Goal: Transaction & Acquisition: Purchase product/service

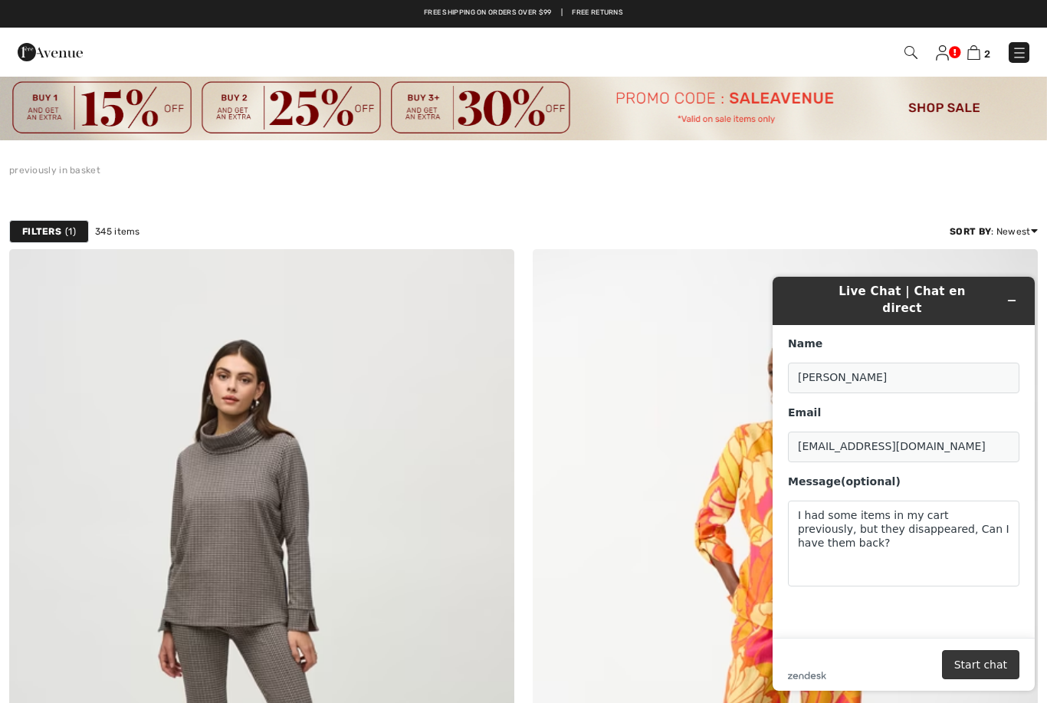
click at [984, 662] on button "Start chat" at bounding box center [980, 664] width 77 height 29
click at [1013, 295] on icon "Minimize widget" at bounding box center [1011, 300] width 11 height 11
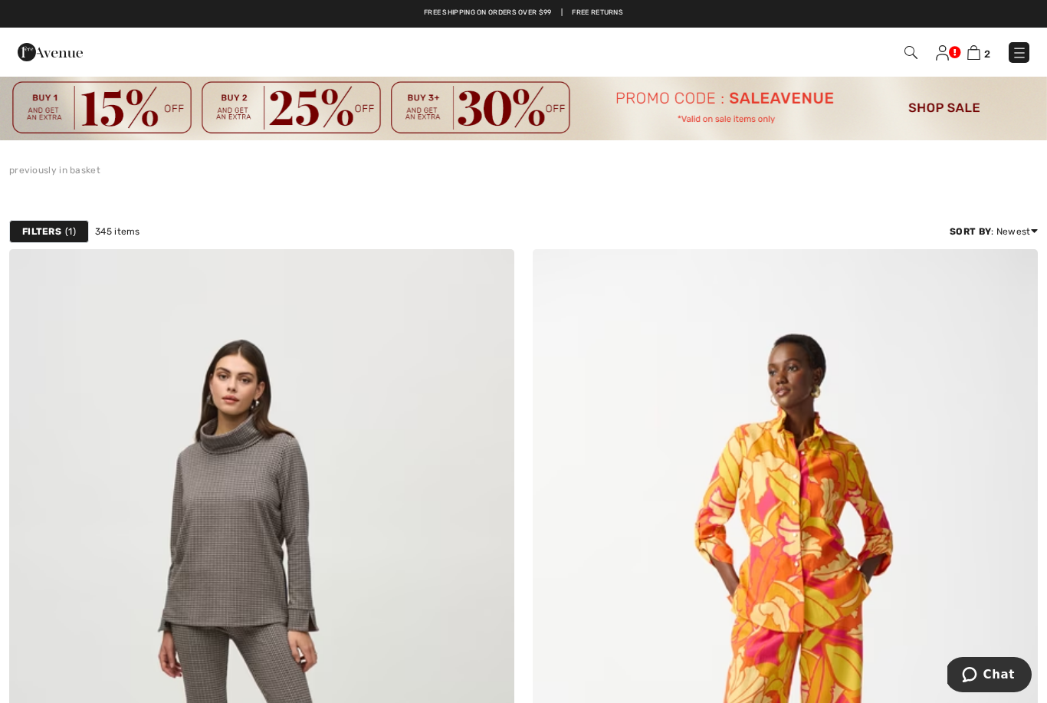
click at [70, 175] on link "previously in basket" at bounding box center [54, 170] width 91 height 11
click at [69, 175] on link "previously in basket" at bounding box center [54, 170] width 91 height 11
click at [74, 168] on link "previously in basket" at bounding box center [54, 170] width 91 height 11
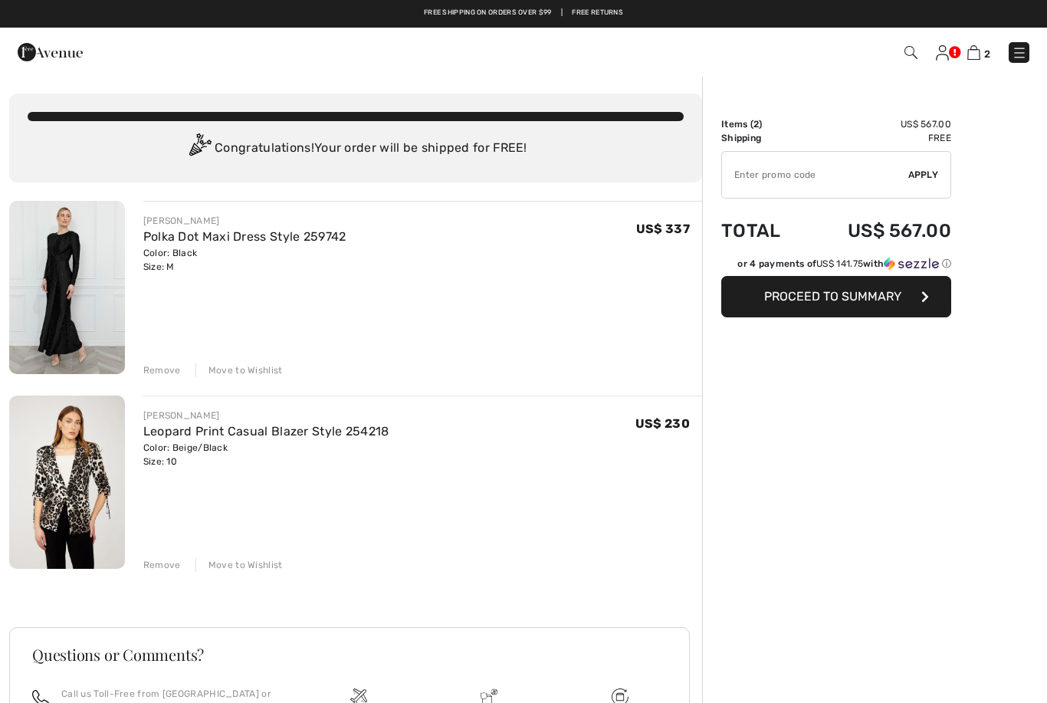
click at [910, 53] on img at bounding box center [910, 52] width 13 height 13
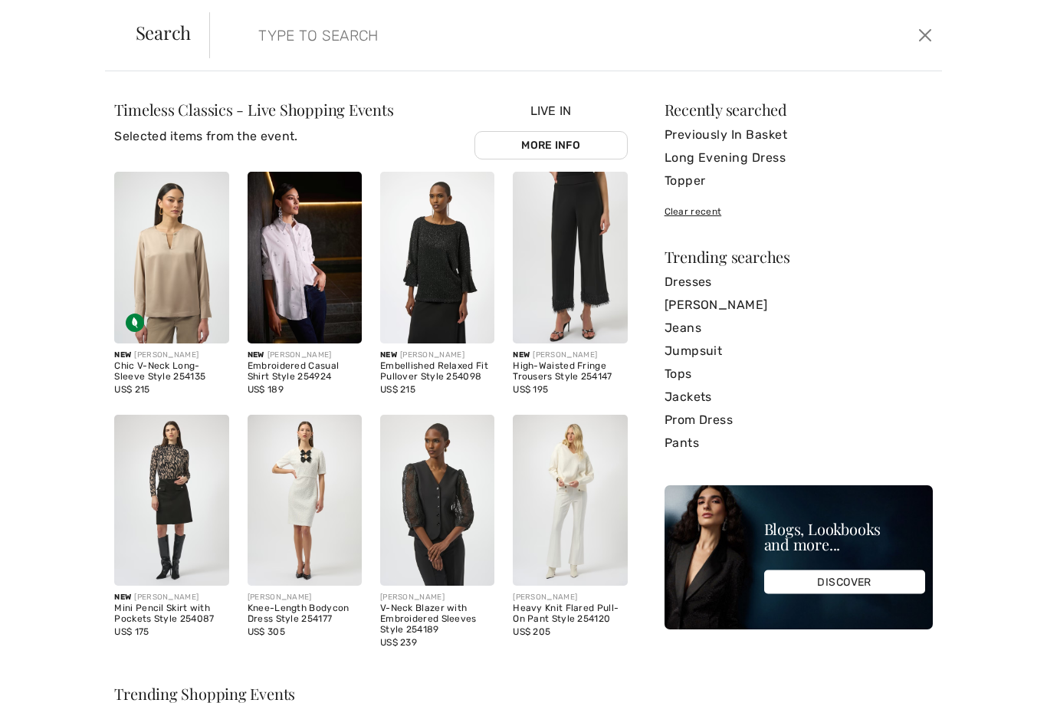
click at [279, 40] on input "search" at bounding box center [497, 35] width 500 height 46
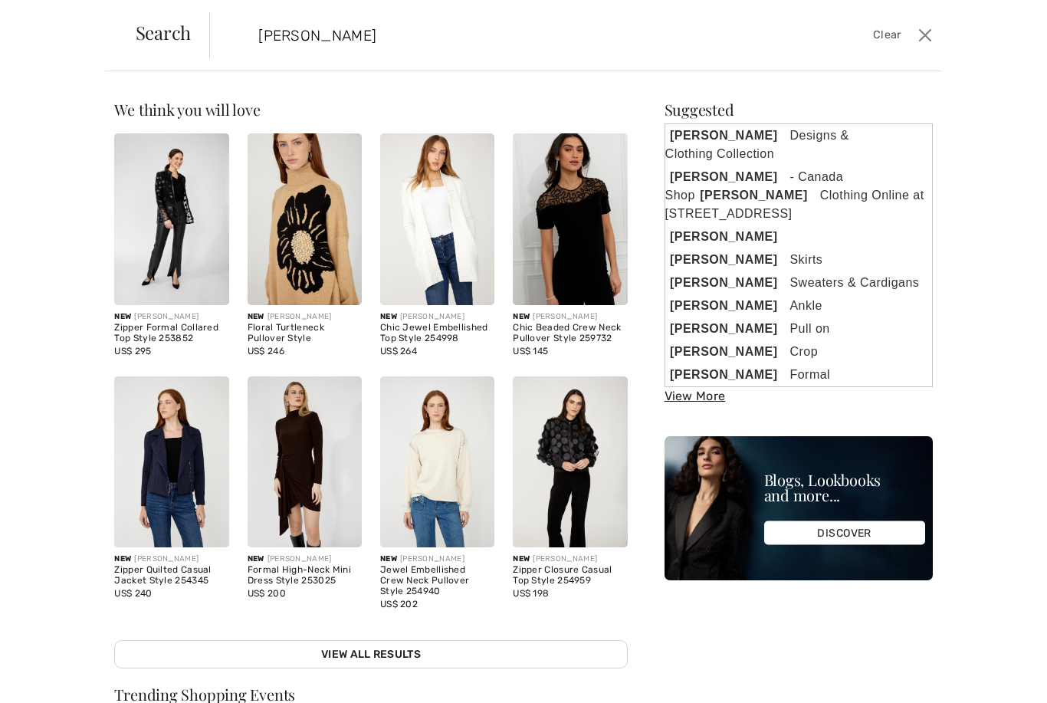
type input "[PERSON_NAME]"
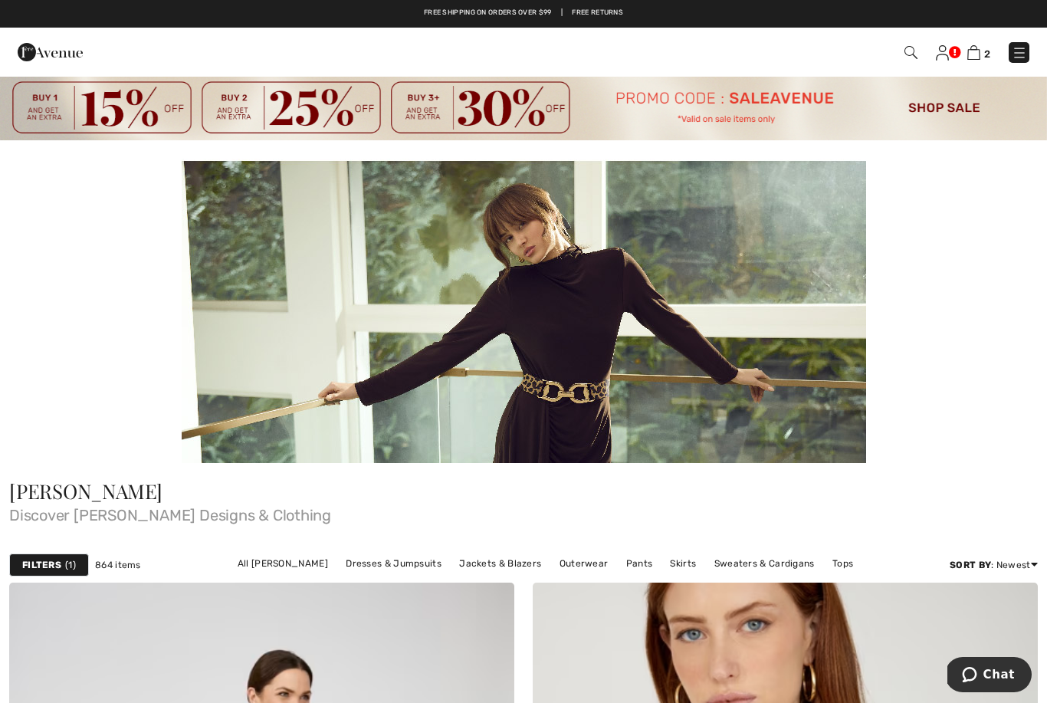
click at [911, 55] on img at bounding box center [910, 52] width 13 height 13
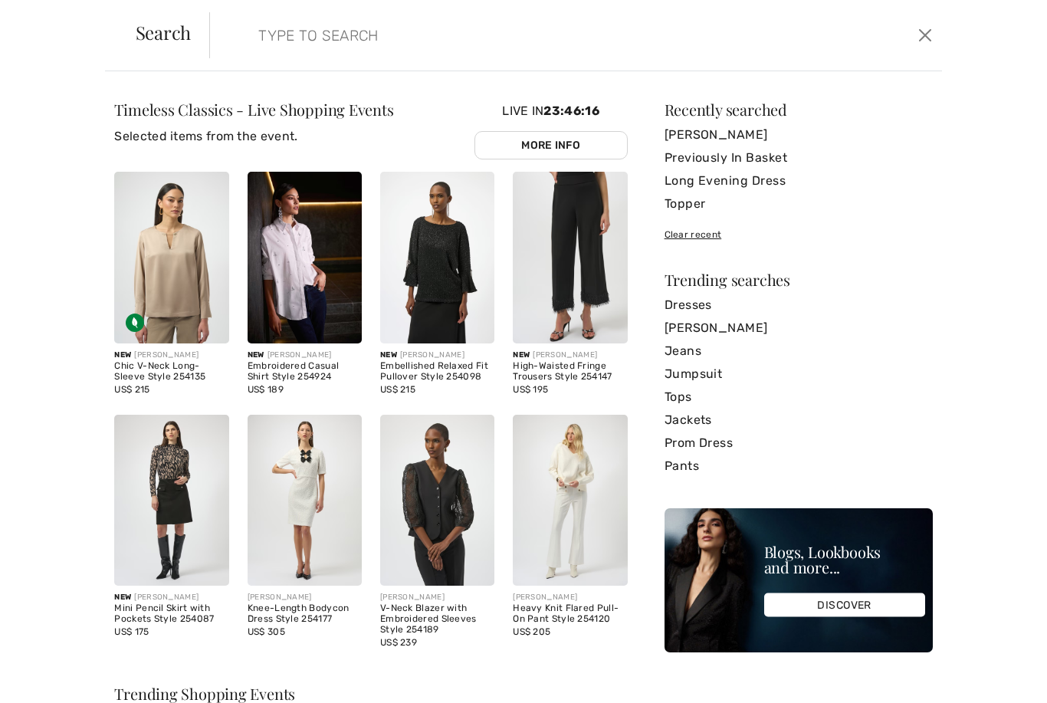
click at [254, 47] on input "search" at bounding box center [497, 35] width 500 height 46
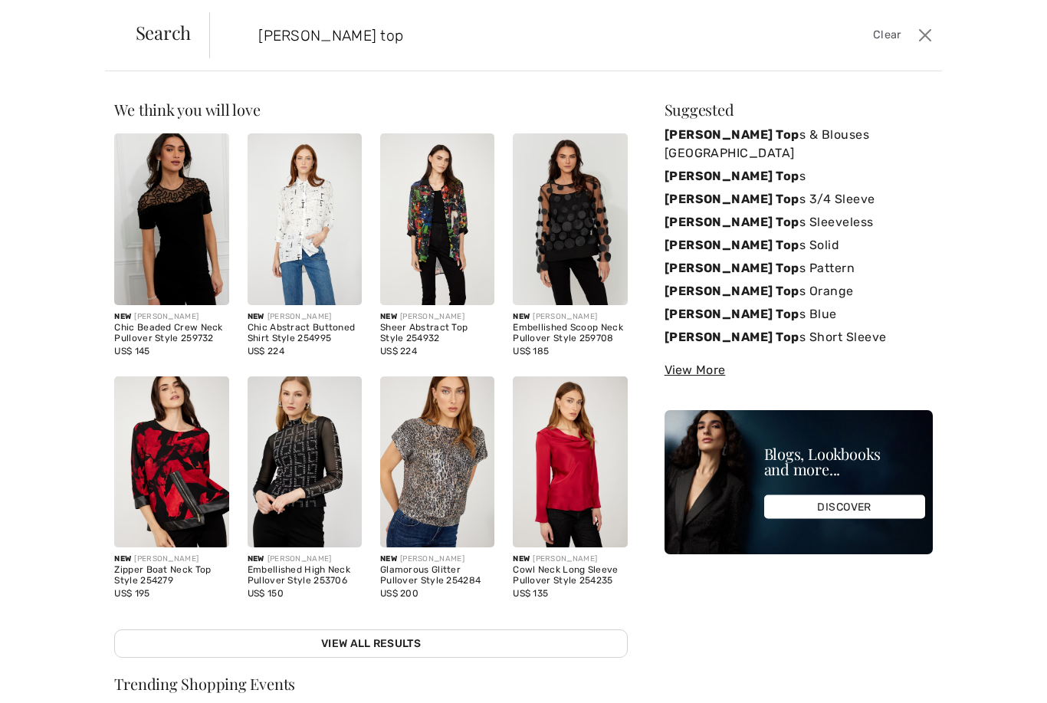
type input "Frank Lyman top"
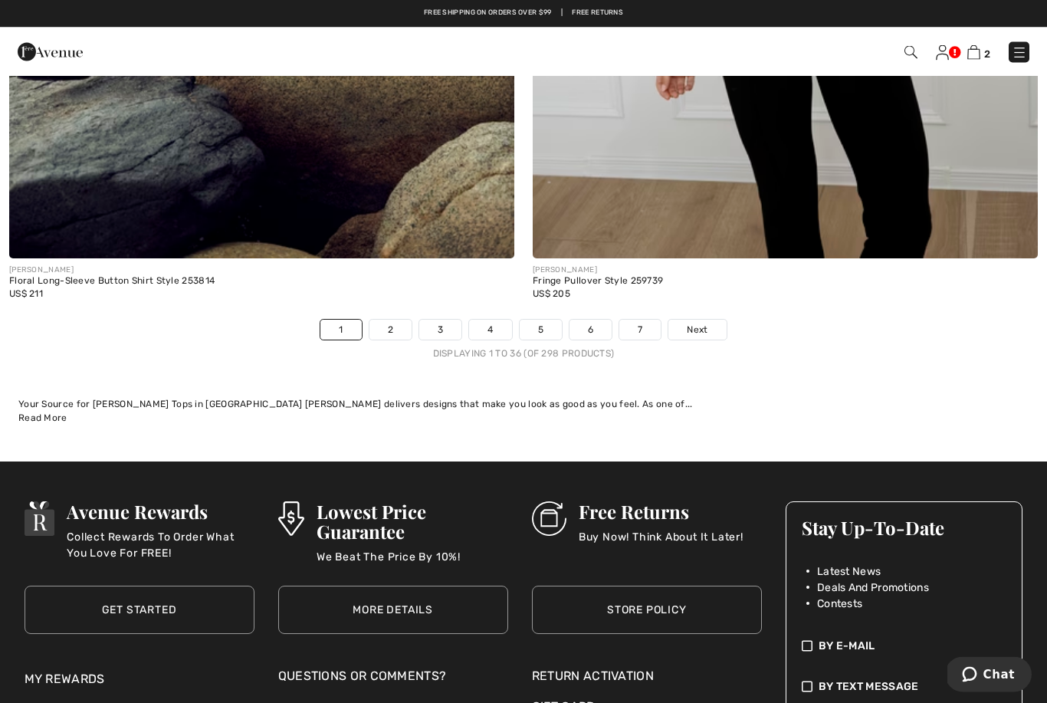
scroll to position [15035, 0]
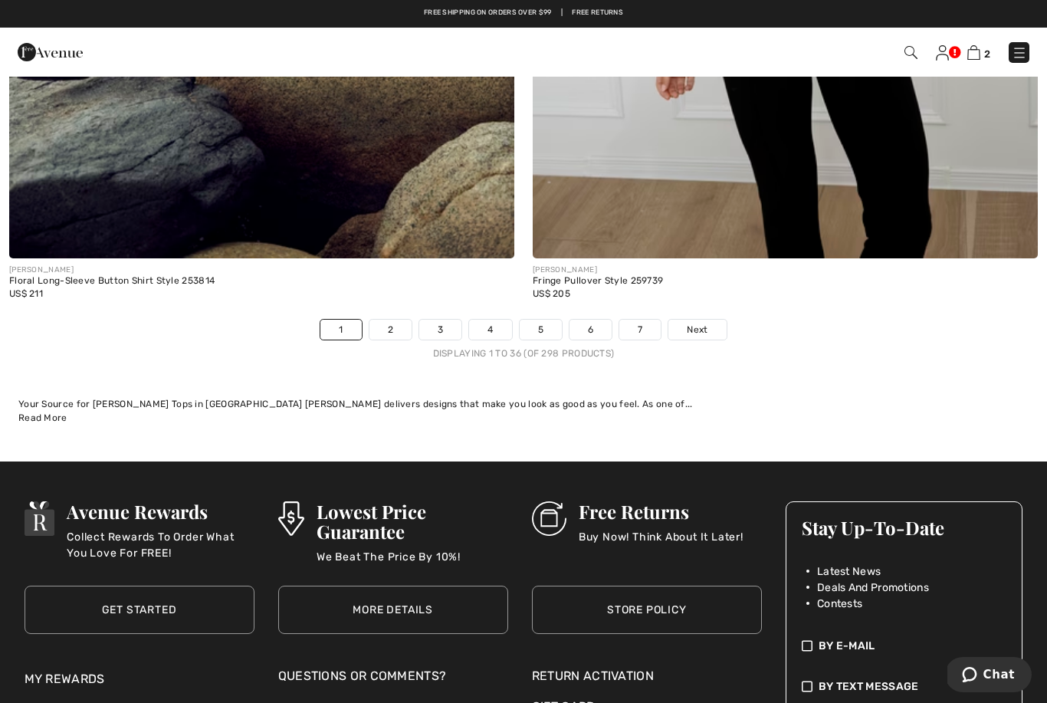
click at [706, 323] on span "Next" at bounding box center [696, 330] width 21 height 14
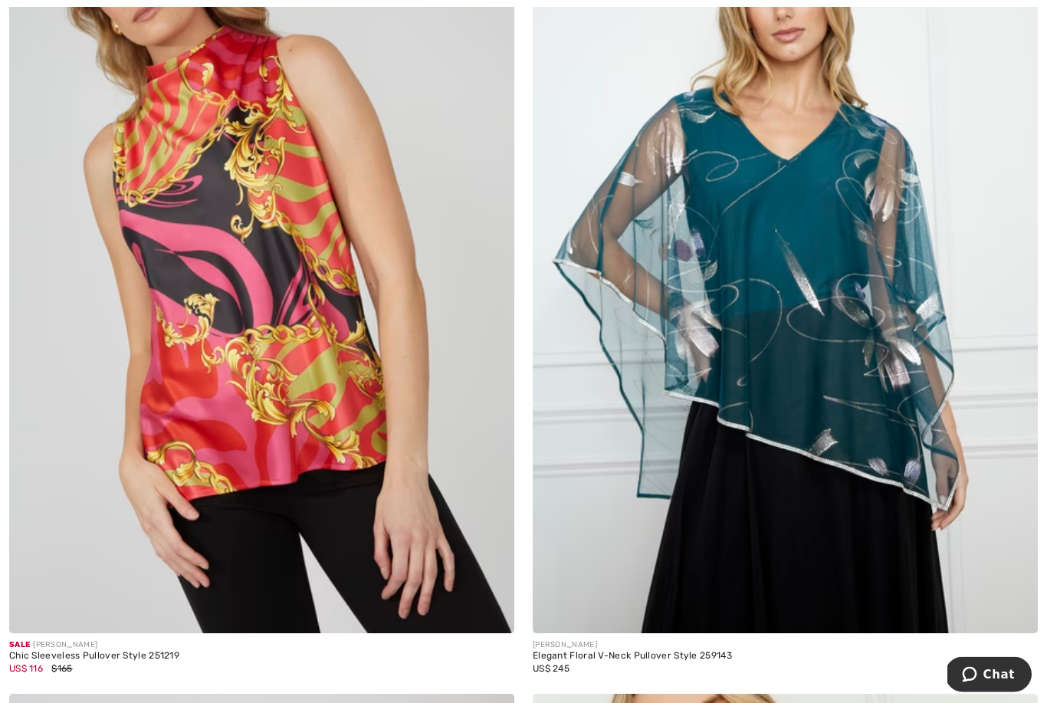
checkbox input "true"
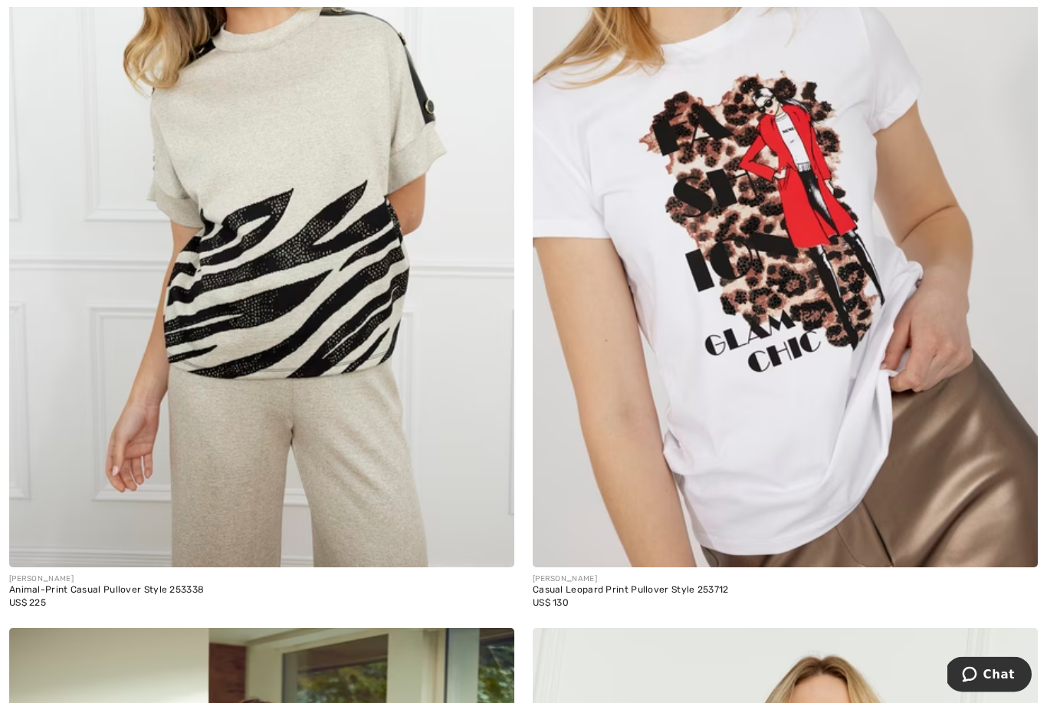
scroll to position [2102, 0]
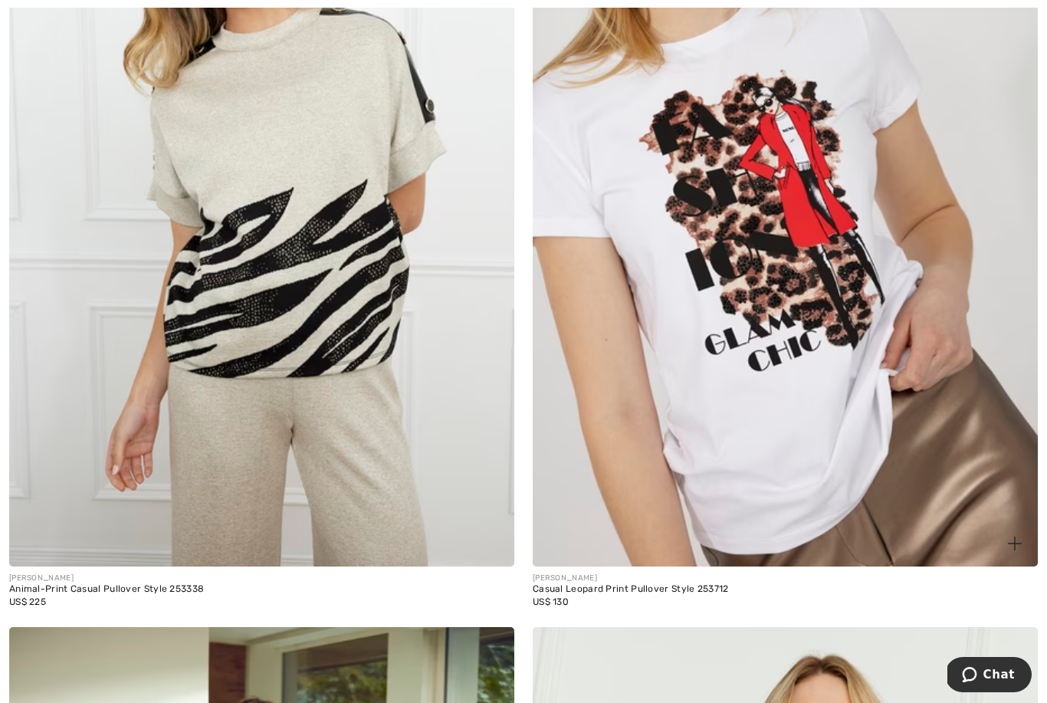
click at [745, 491] on img at bounding box center [784, 188] width 505 height 758
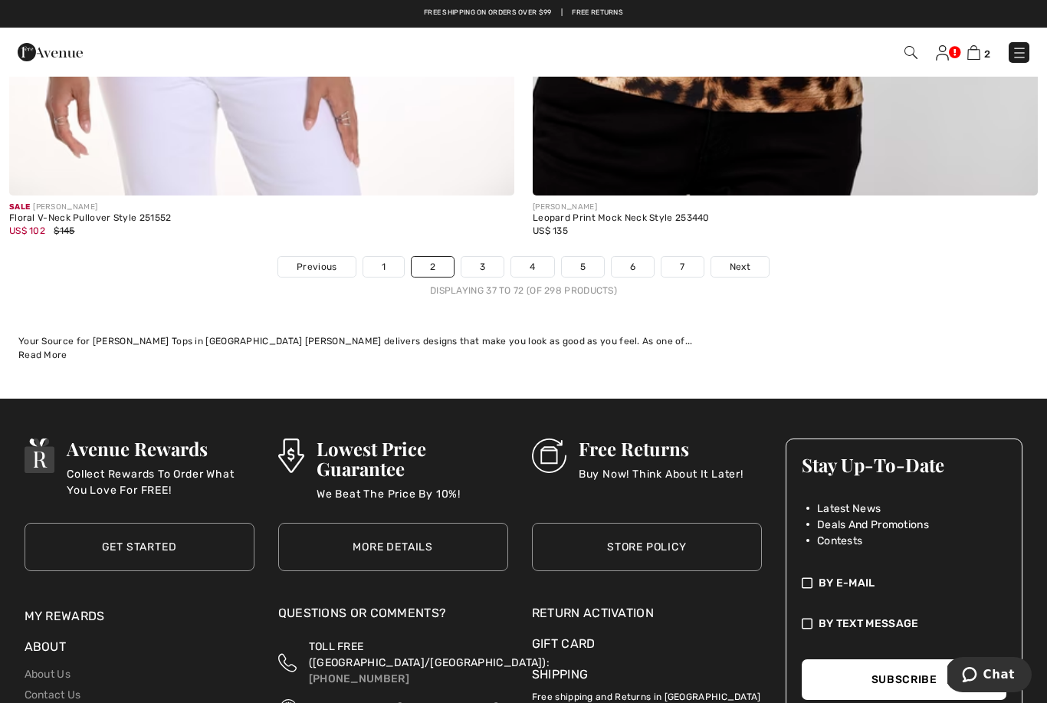
scroll to position [15101, 0]
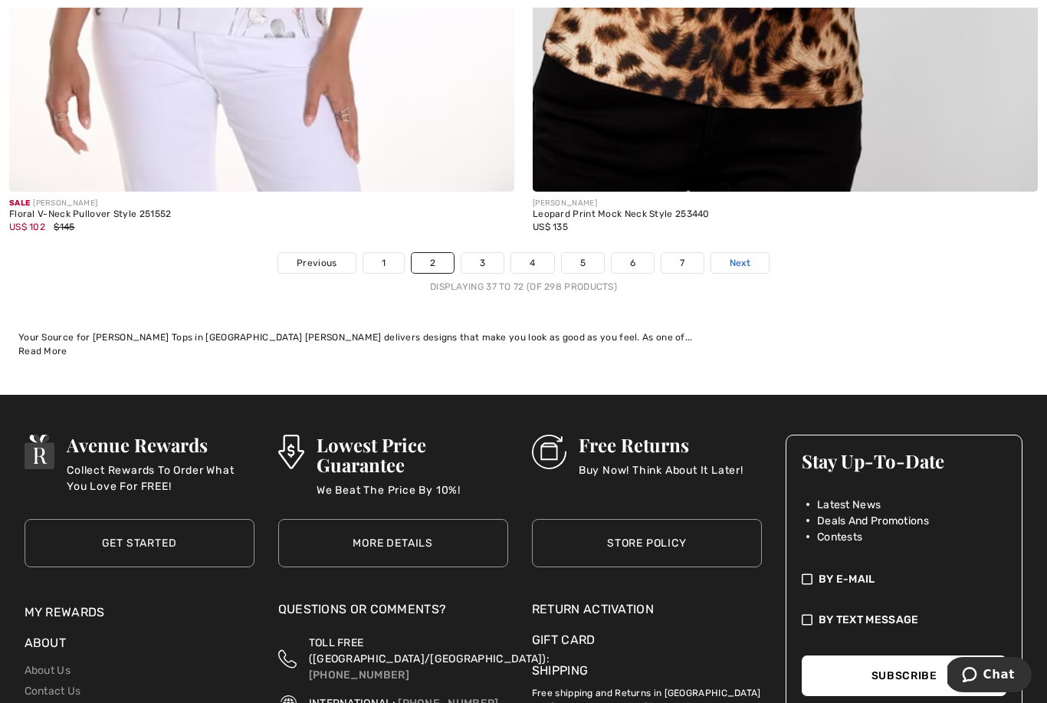
click at [742, 256] on span "Next" at bounding box center [739, 263] width 21 height 14
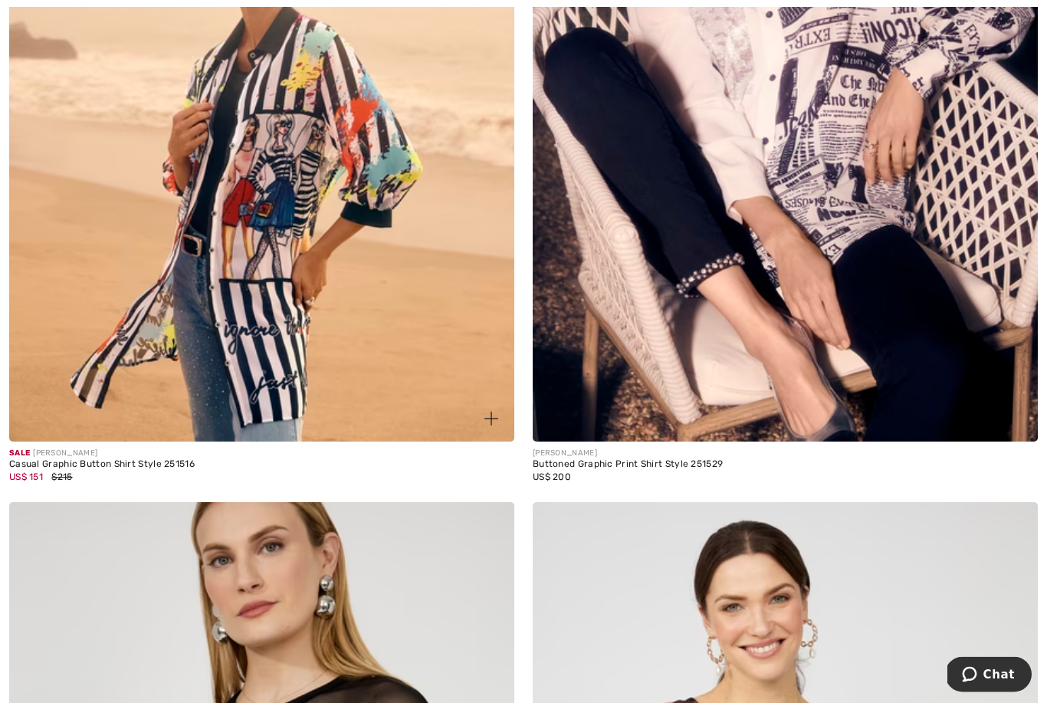
scroll to position [11581, 0]
click at [385, 310] on img at bounding box center [261, 63] width 505 height 758
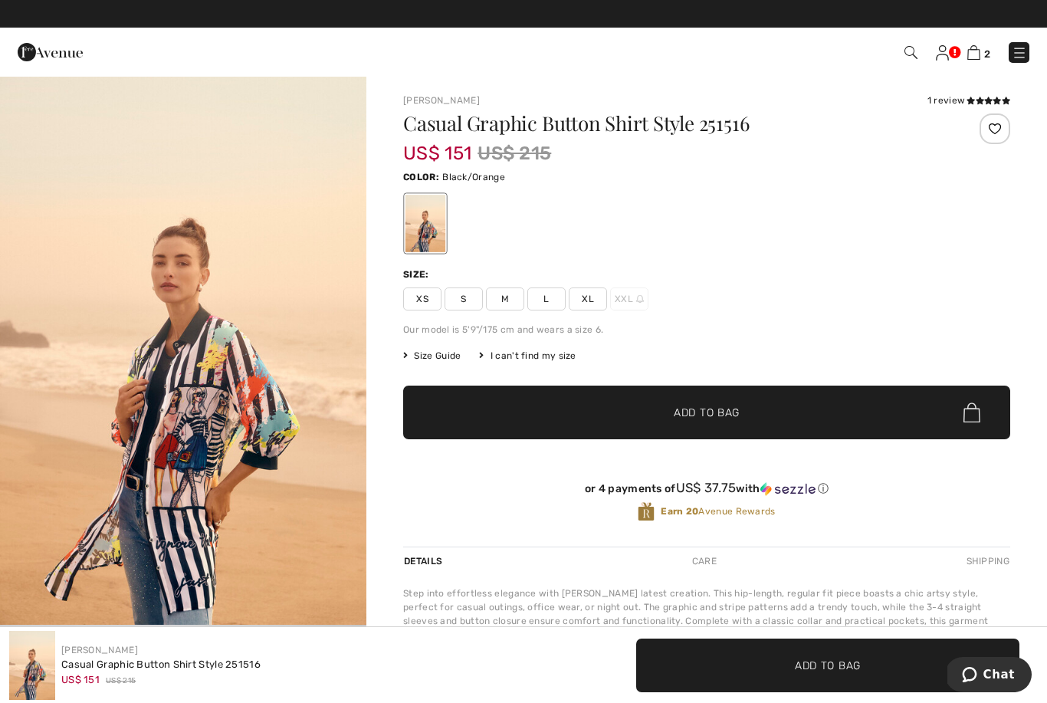
click at [514, 302] on span "M" at bounding box center [505, 298] width 38 height 23
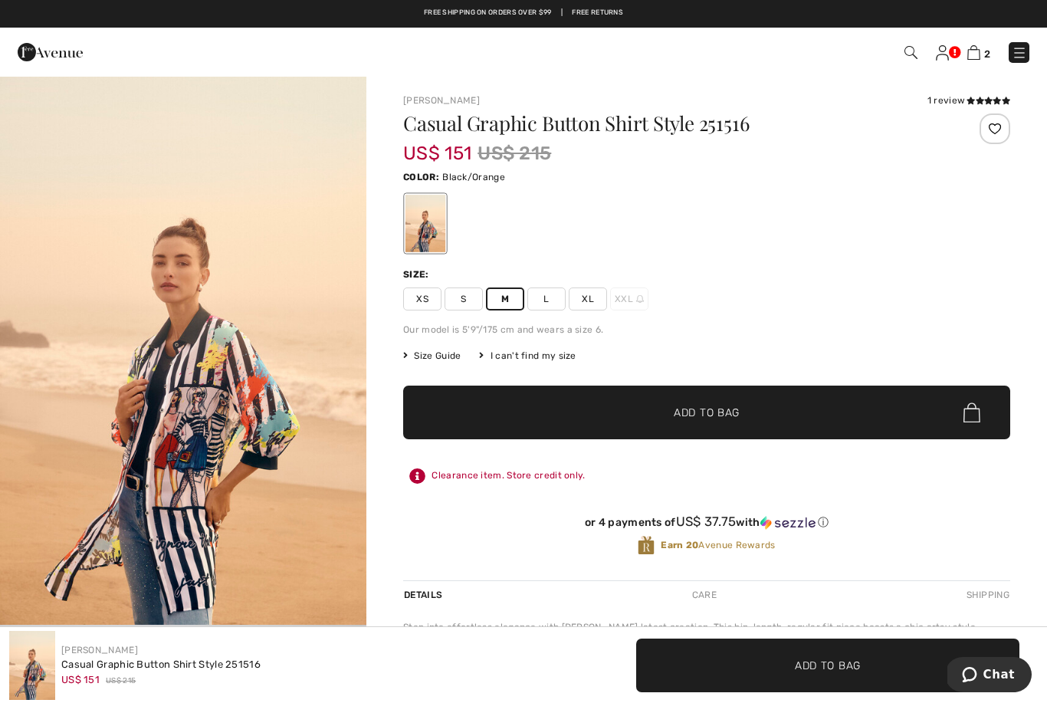
click at [725, 408] on span "Add to Bag" at bounding box center [706, 413] width 66 height 16
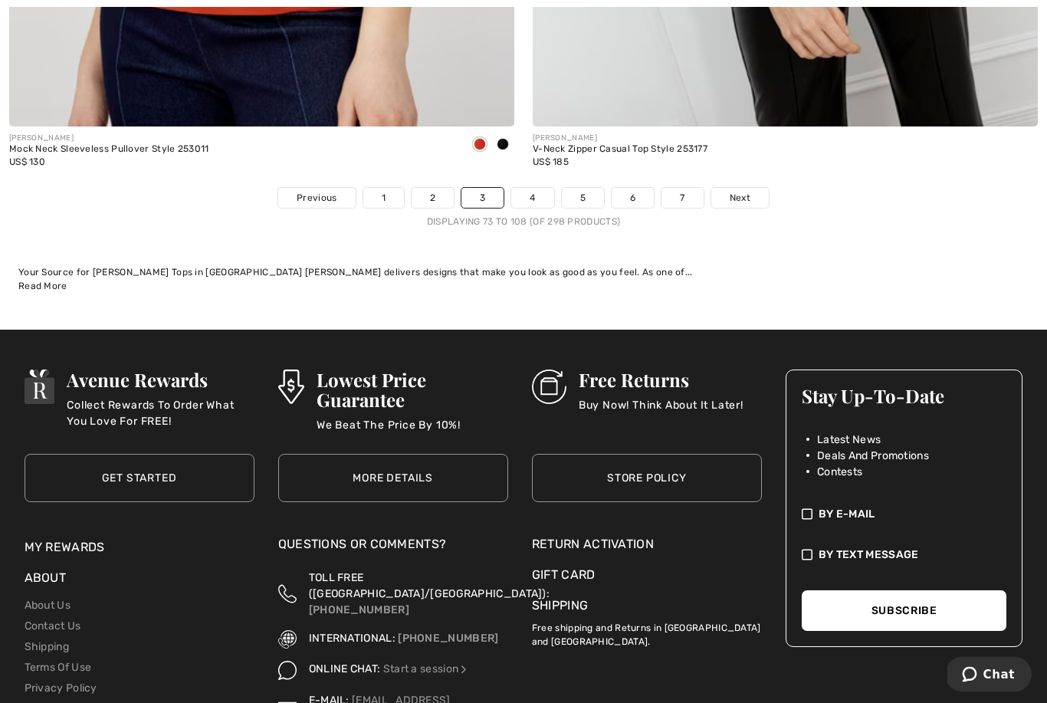
scroll to position [15166, 0]
click at [735, 191] on span "Next" at bounding box center [739, 198] width 21 height 14
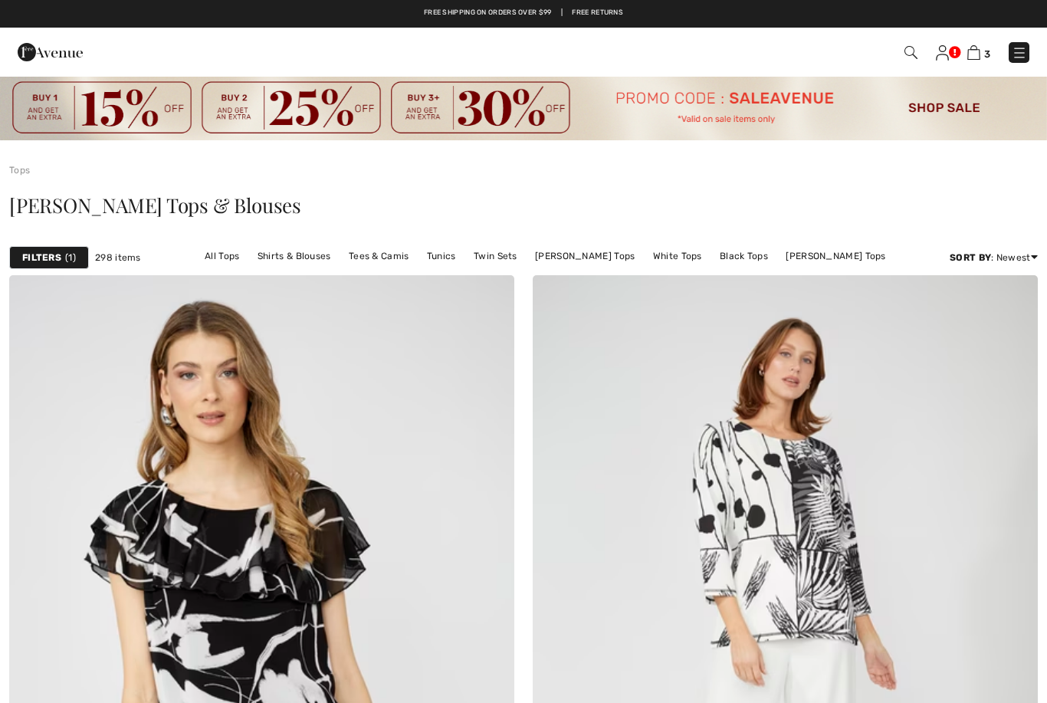
checkbox input "true"
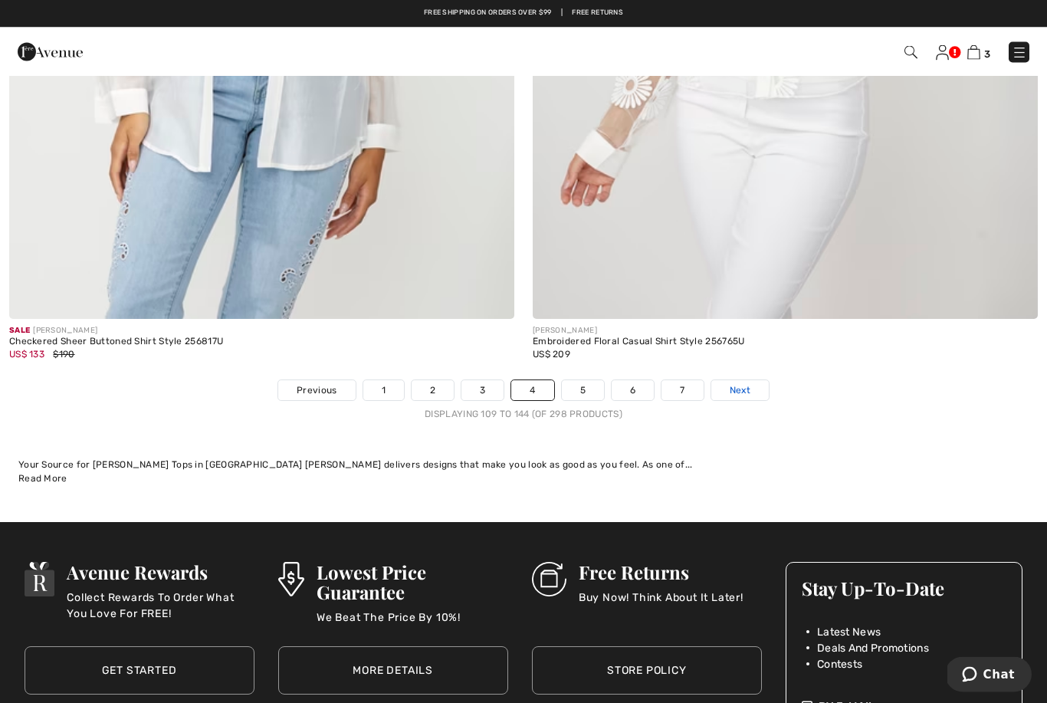
scroll to position [14974, 0]
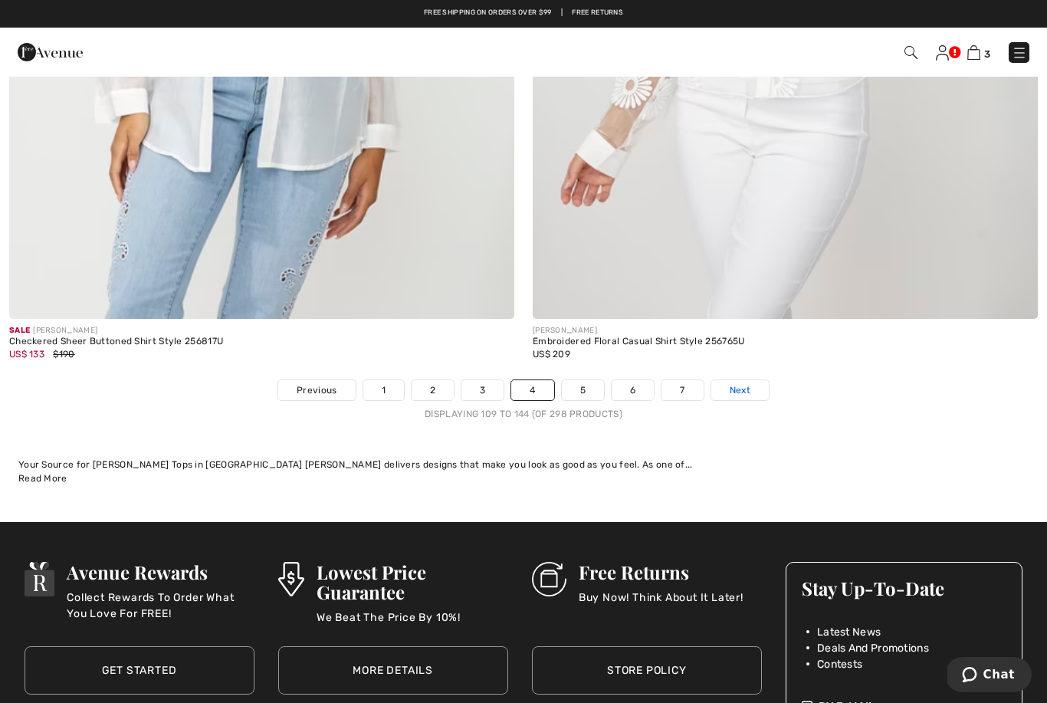
click at [745, 383] on span "Next" at bounding box center [739, 390] width 21 height 14
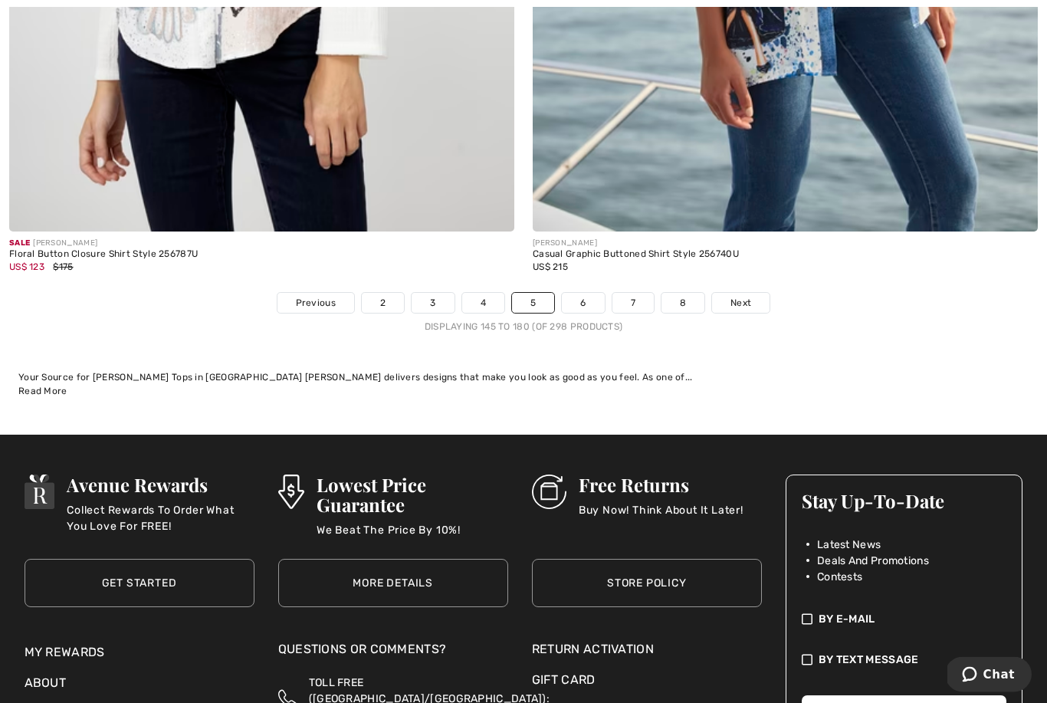
scroll to position [15061, 0]
click at [742, 299] on link "Next" at bounding box center [740, 303] width 57 height 20
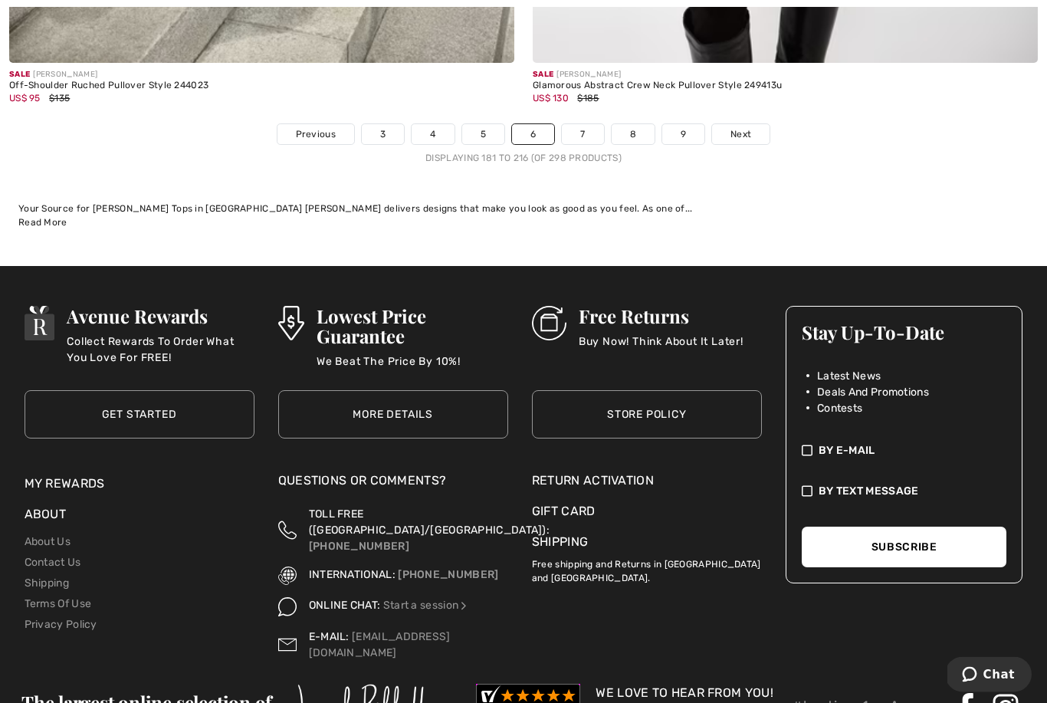
scroll to position [15230, 0]
click at [749, 124] on link "Next" at bounding box center [740, 134] width 57 height 20
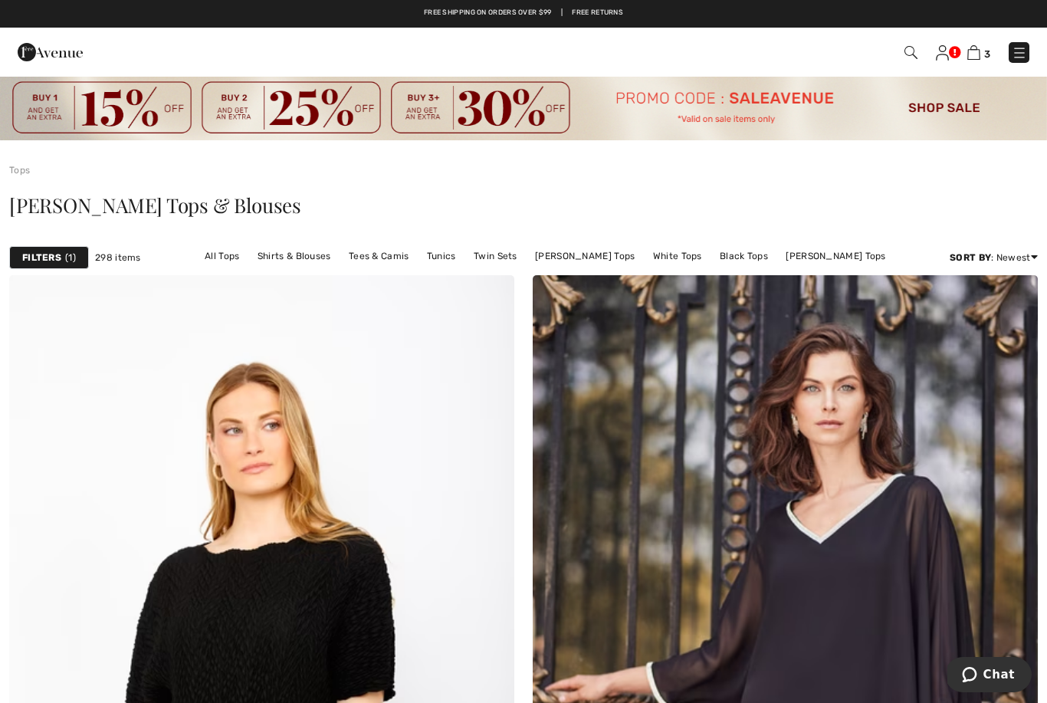
click at [916, 48] on img at bounding box center [910, 52] width 13 height 13
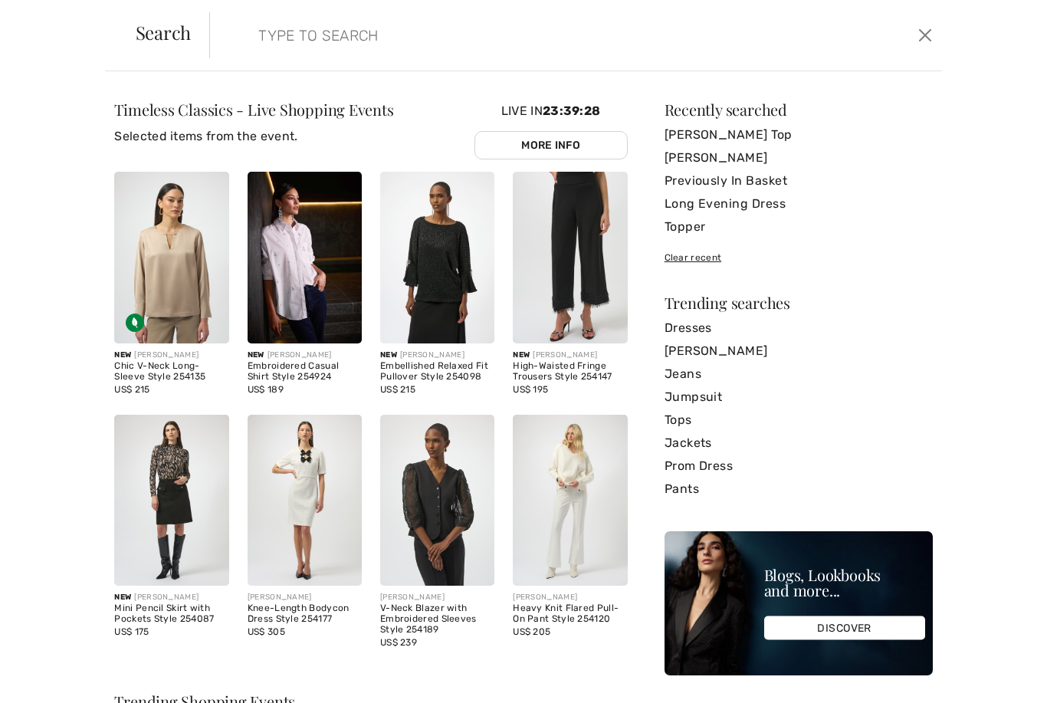
click at [280, 30] on input "search" at bounding box center [497, 35] width 500 height 46
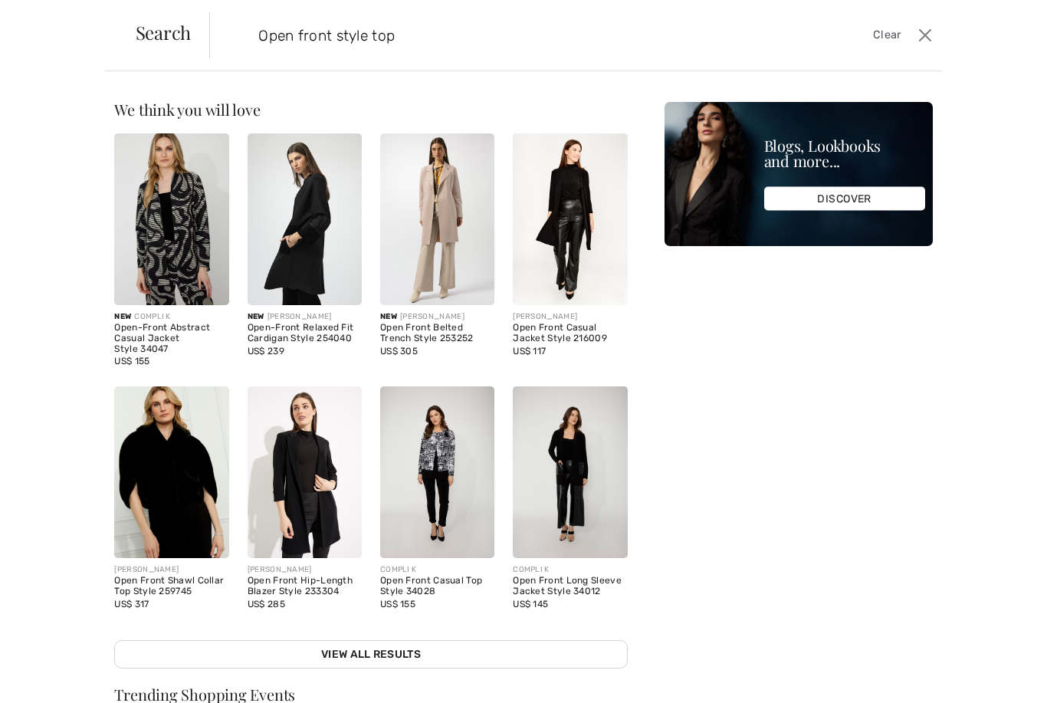
type input "Open front style top"
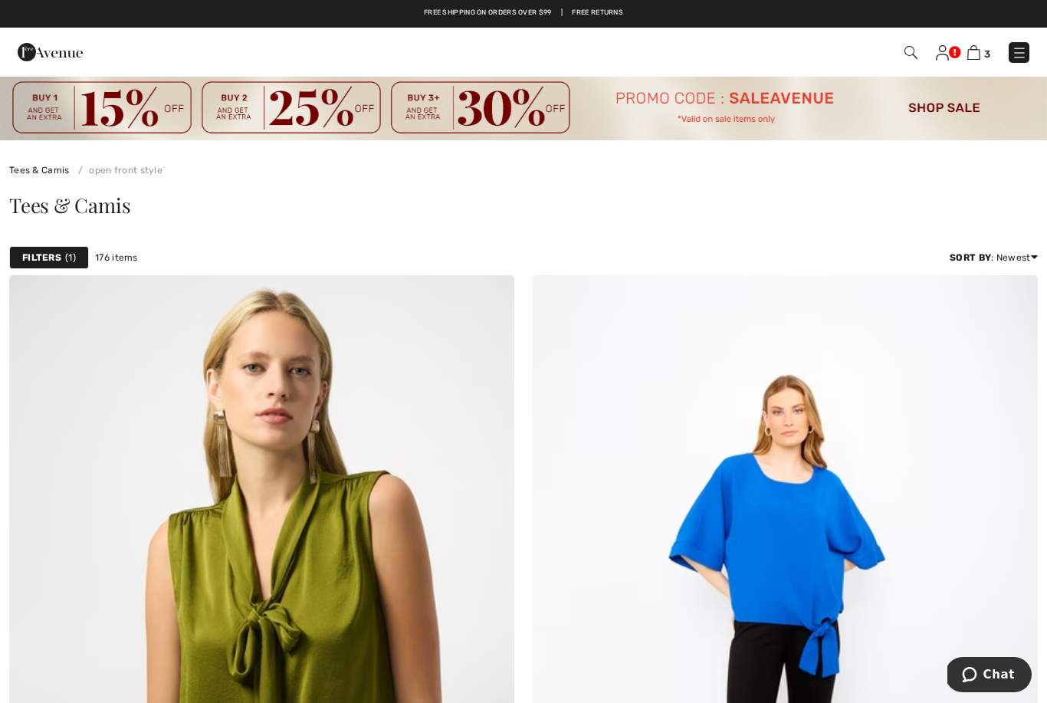
click at [910, 52] on img at bounding box center [910, 52] width 13 height 13
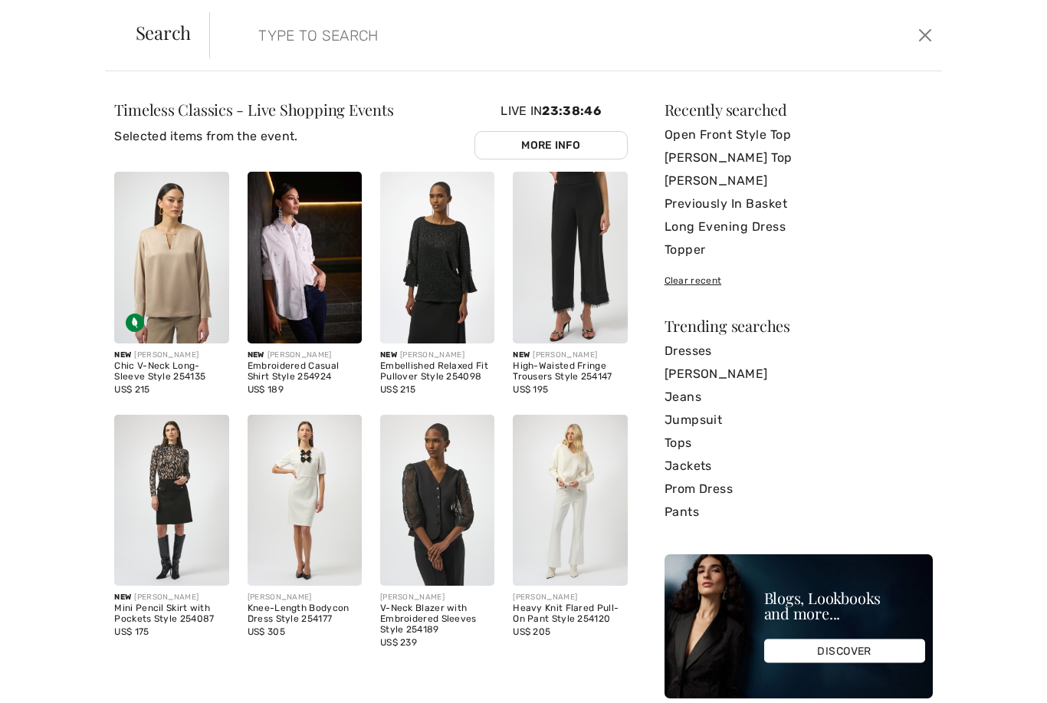
click at [265, 38] on input "search" at bounding box center [497, 35] width 500 height 46
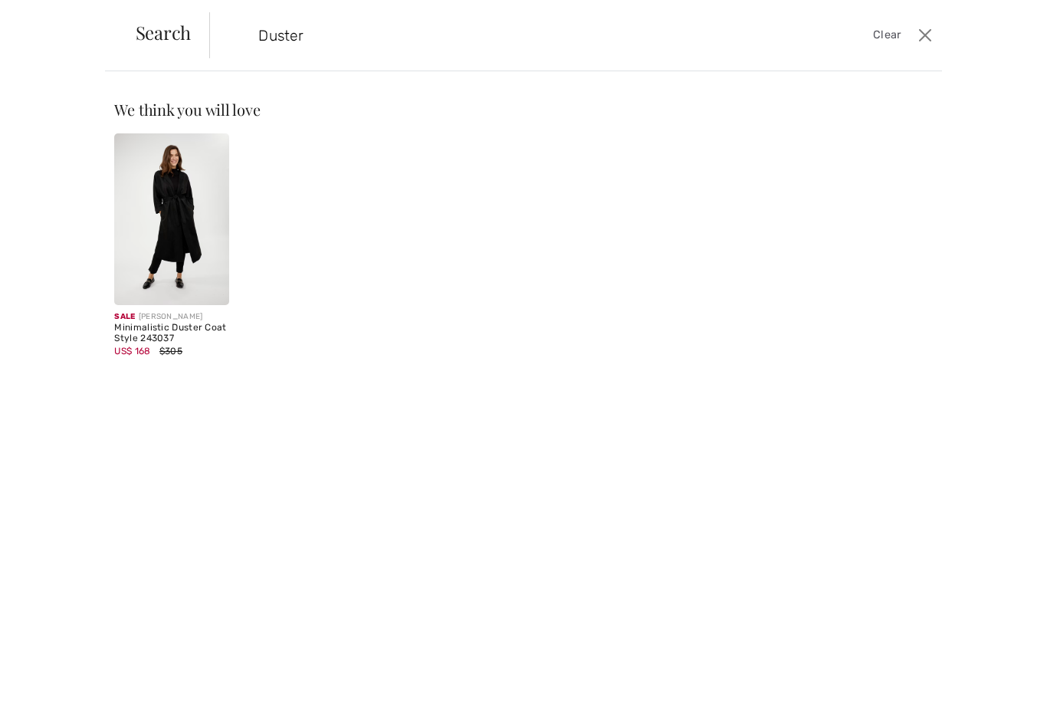
type input "Duster"
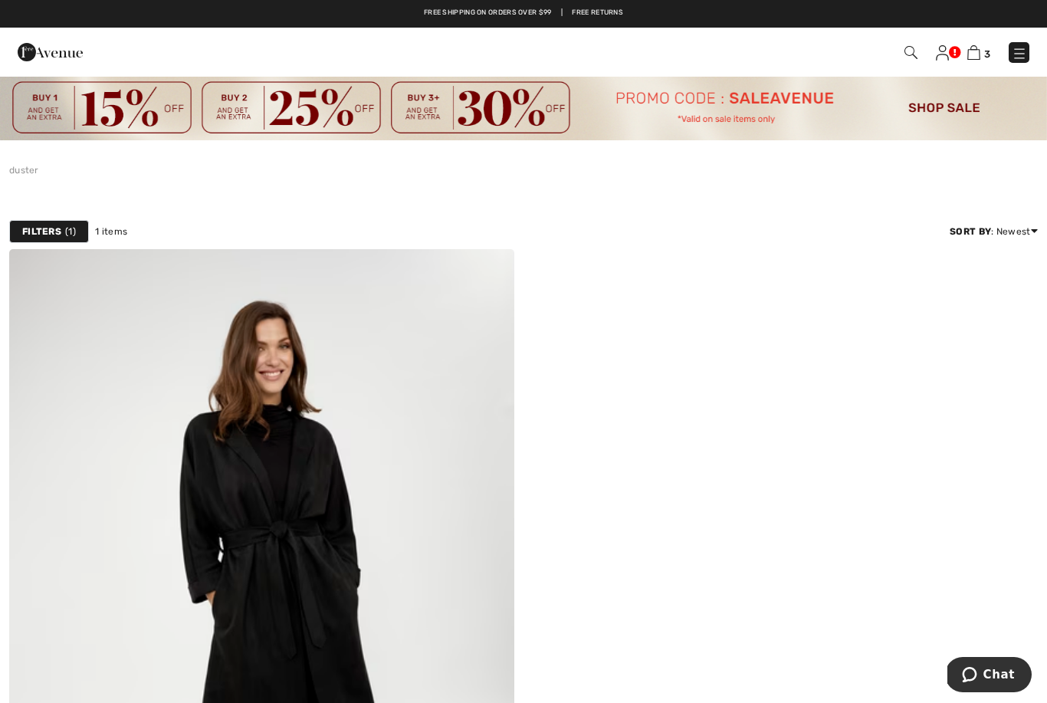
click at [909, 58] on img at bounding box center [910, 52] width 13 height 13
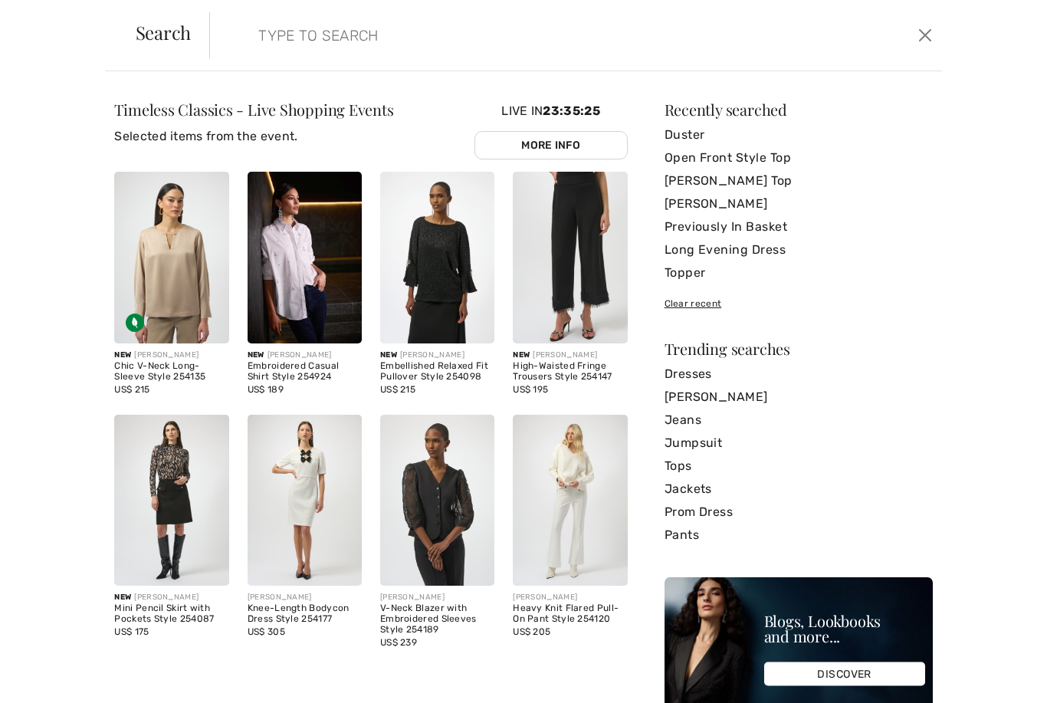
click at [295, 46] on input "search" at bounding box center [497, 35] width 500 height 46
click at [699, 470] on link "Tops" at bounding box center [798, 465] width 268 height 23
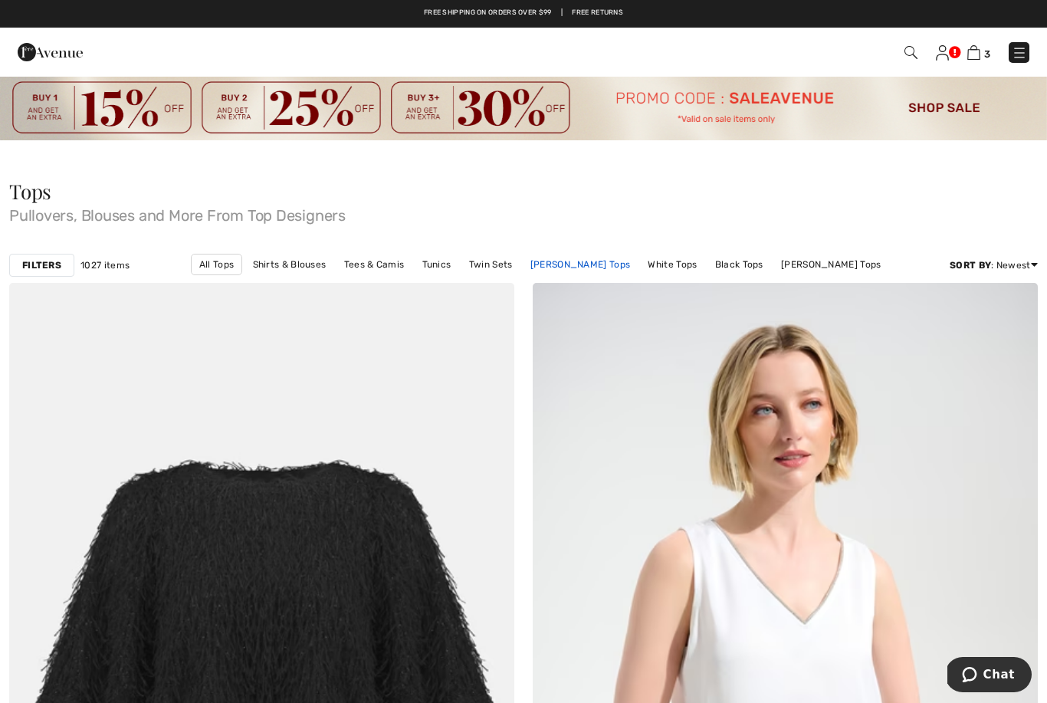
click at [614, 269] on link "Joseph Ribkoff Tops" at bounding box center [580, 264] width 115 height 20
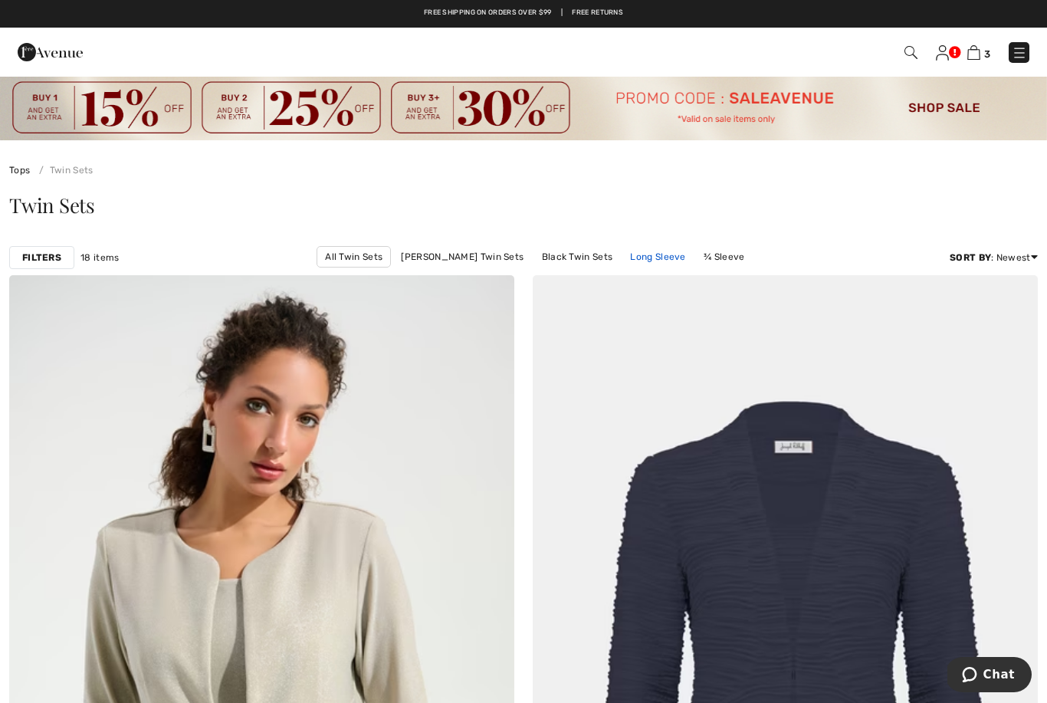
click at [663, 252] on link "Long Sleeve" at bounding box center [657, 257] width 70 height 20
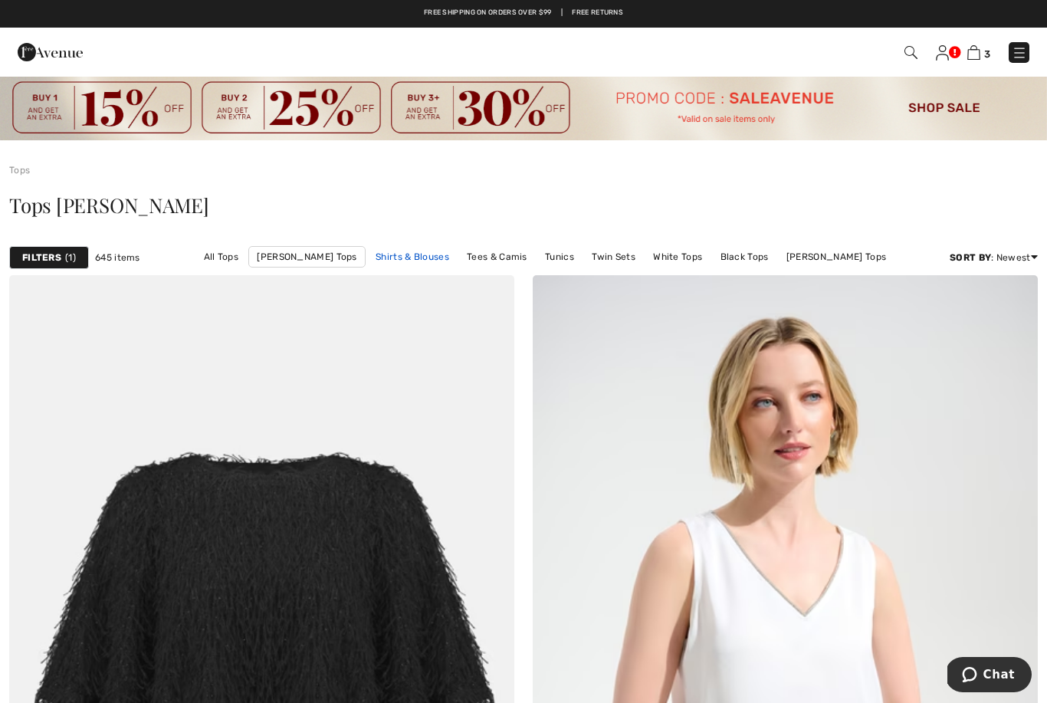
click at [447, 260] on link "Shirts & Blouses" at bounding box center [412, 257] width 89 height 20
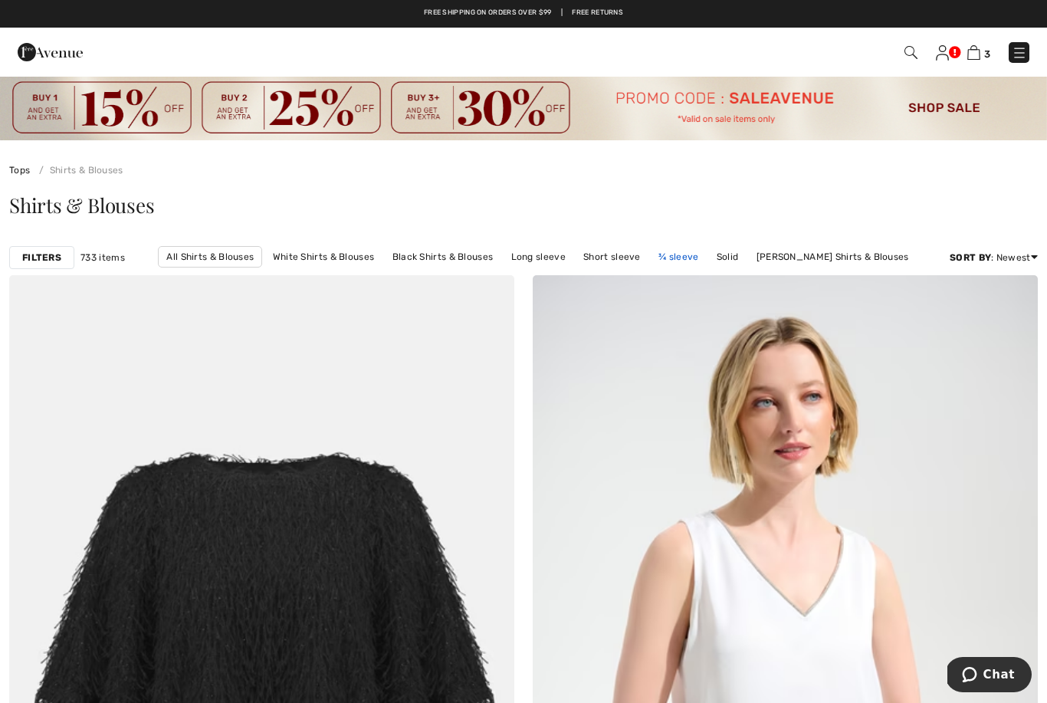
click at [683, 254] on link "¾ sleeve" at bounding box center [677, 257] width 55 height 20
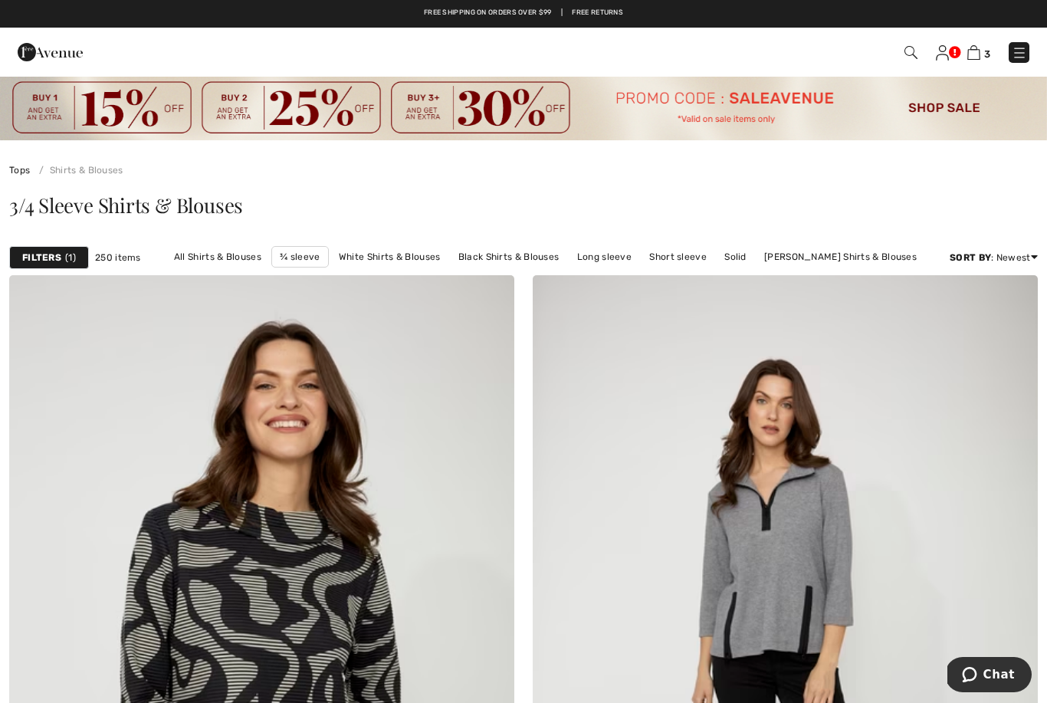
click at [906, 55] on img at bounding box center [910, 52] width 13 height 13
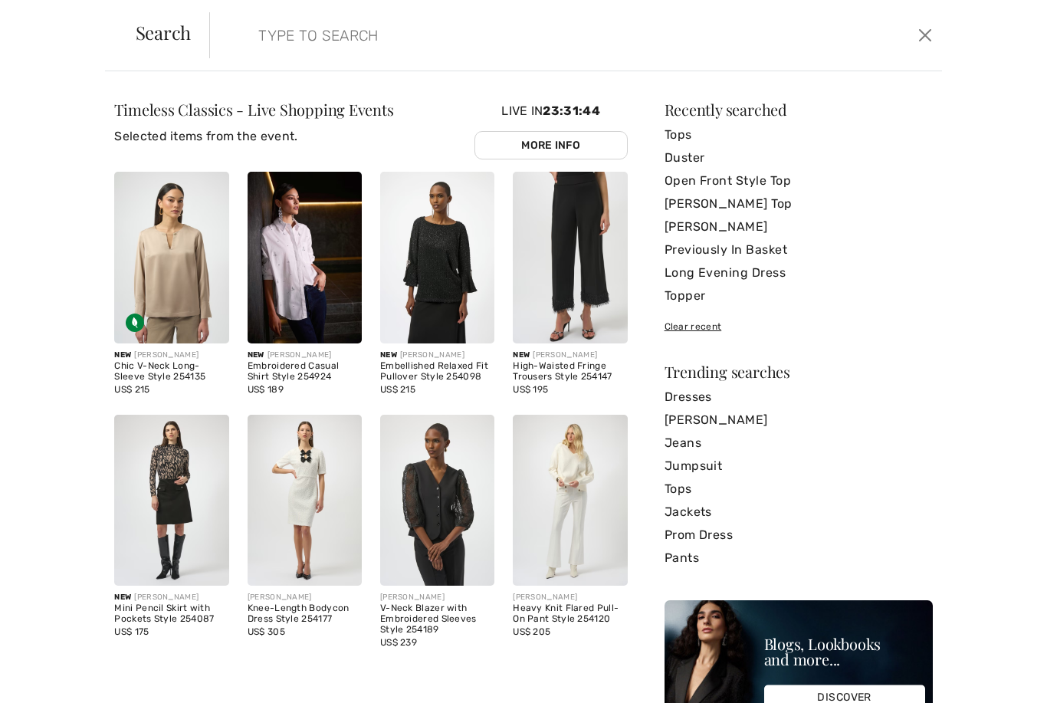
click at [257, 37] on input "search" at bounding box center [497, 35] width 500 height 46
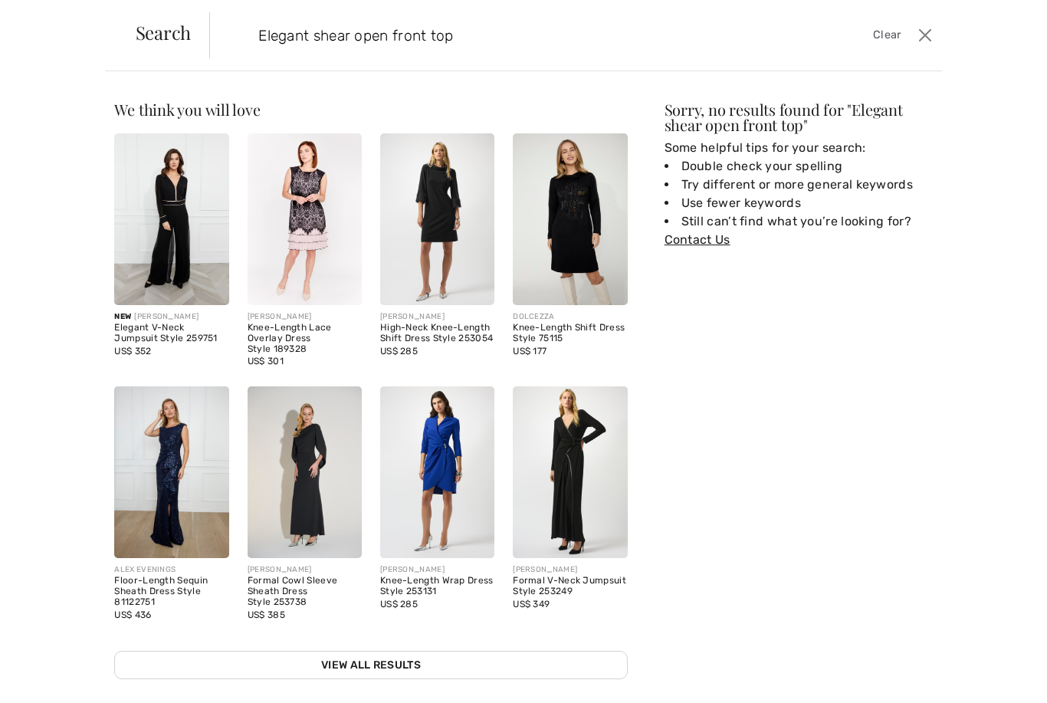
type input "Elegant shear open front top"
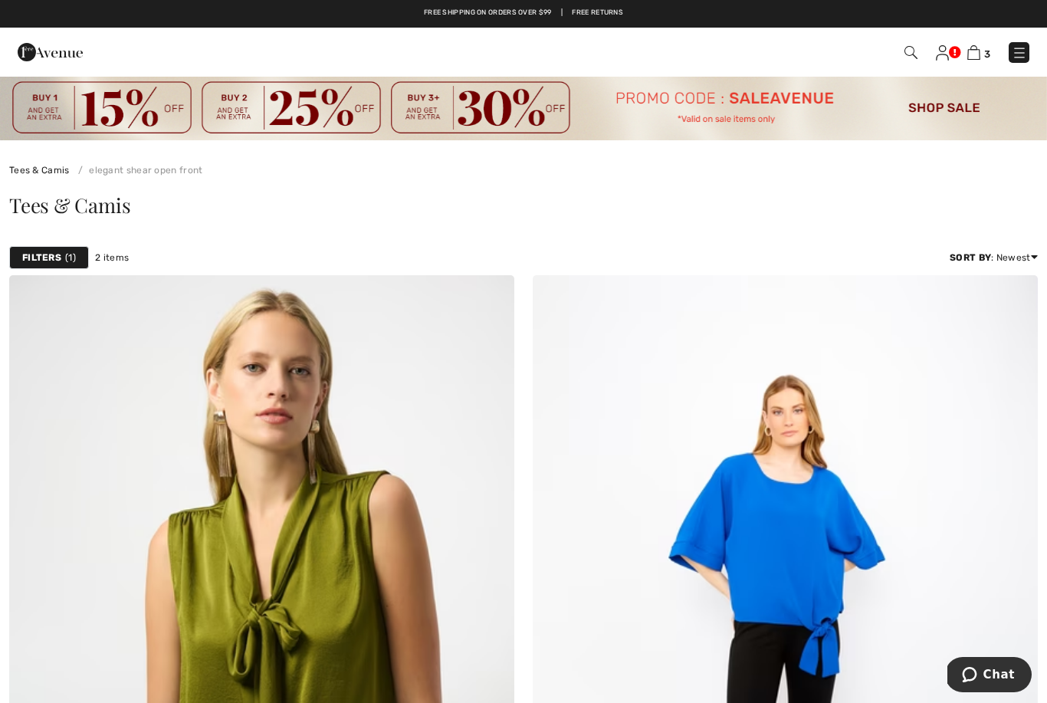
click at [909, 56] on img at bounding box center [910, 52] width 13 height 13
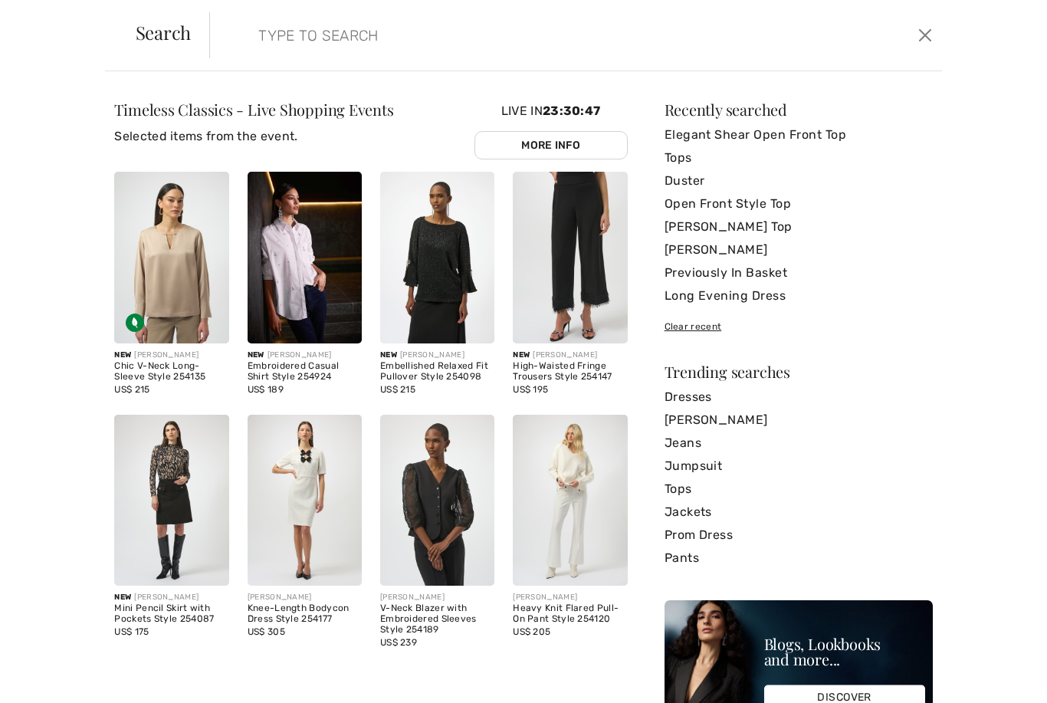
click at [264, 41] on input "search" at bounding box center [497, 35] width 500 height 46
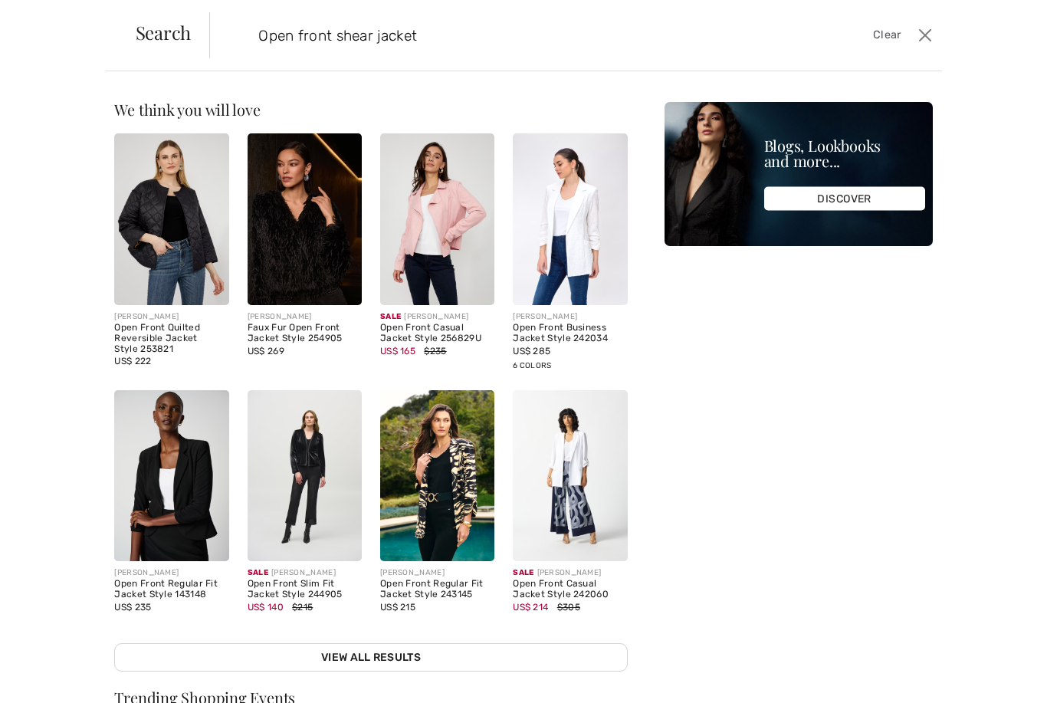
type input "Open front shear jacket"
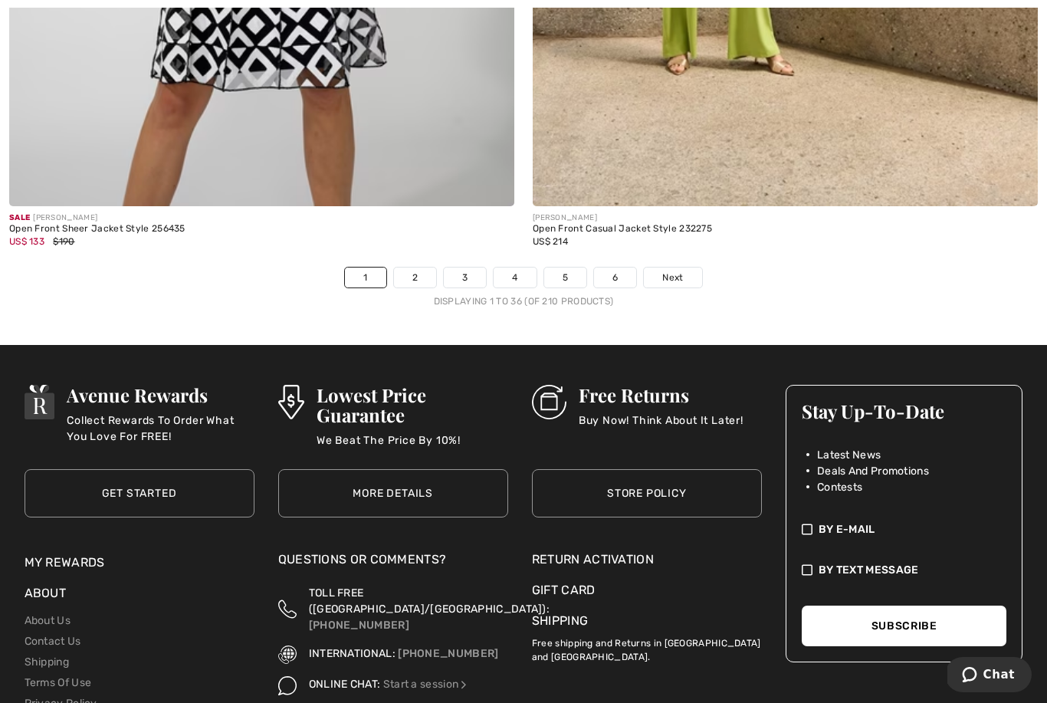
scroll to position [15081, 0]
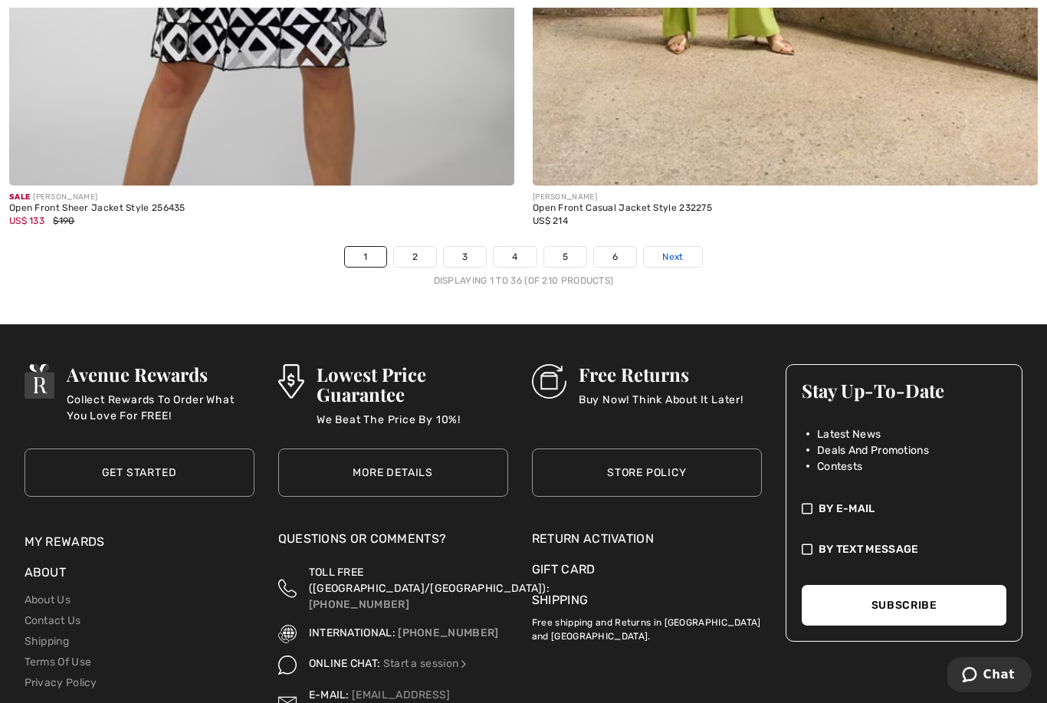
click at [676, 250] on span "Next" at bounding box center [672, 257] width 21 height 14
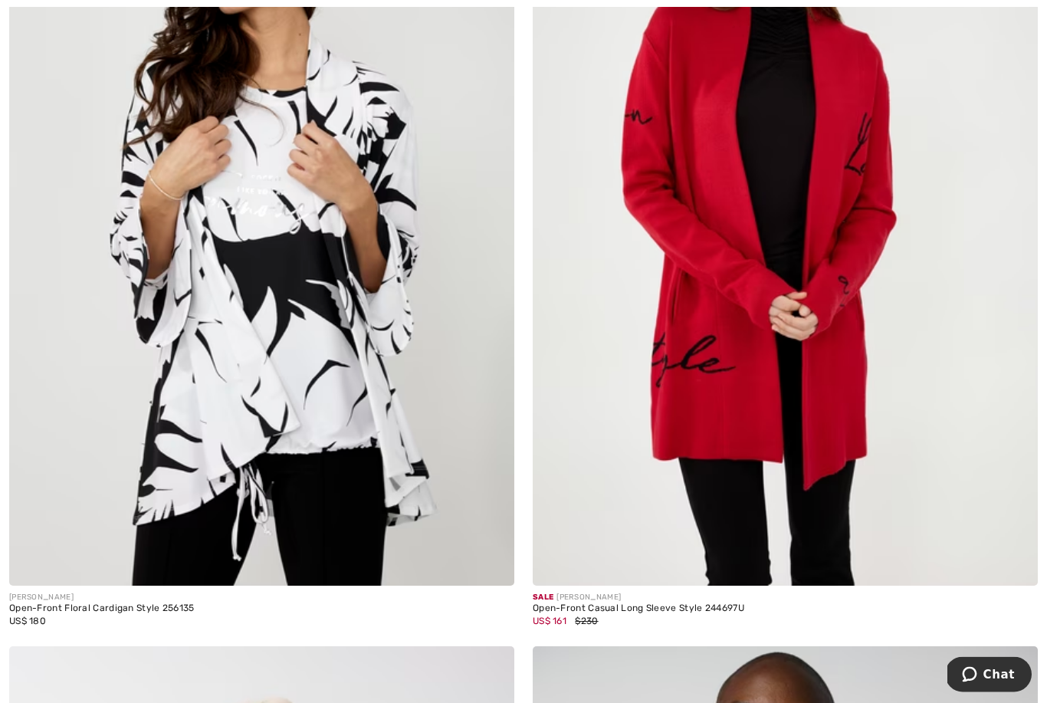
scroll to position [1239, 0]
click at [273, 542] on img at bounding box center [261, 207] width 505 height 758
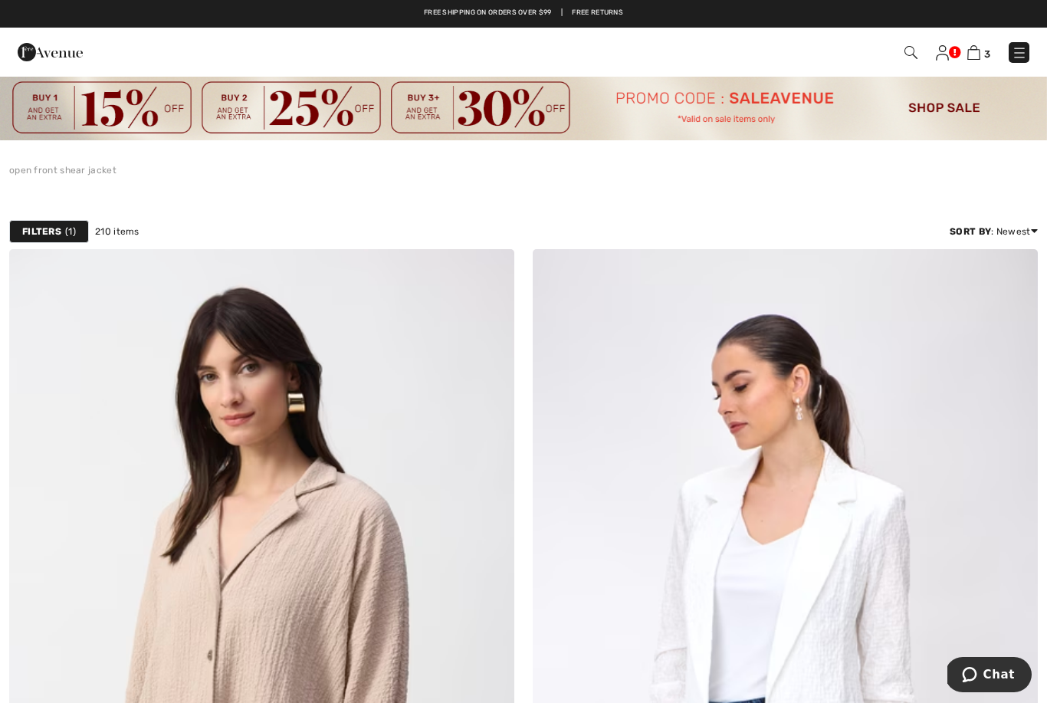
click at [908, 51] on img at bounding box center [910, 52] width 13 height 13
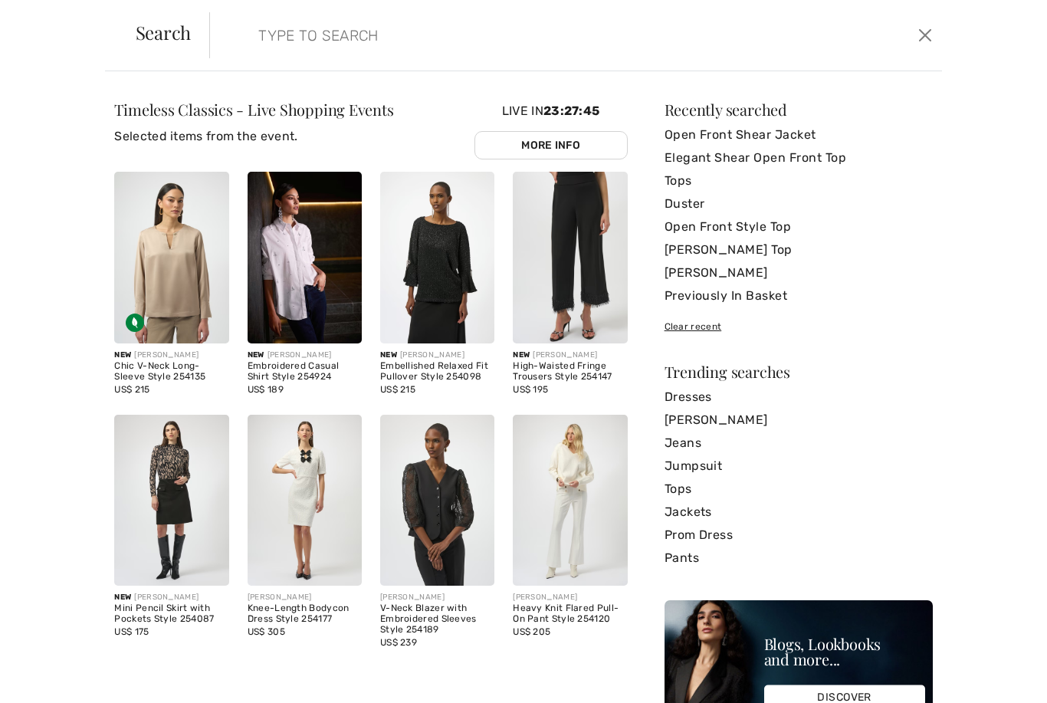
click at [257, 38] on input "search" at bounding box center [497, 35] width 500 height 46
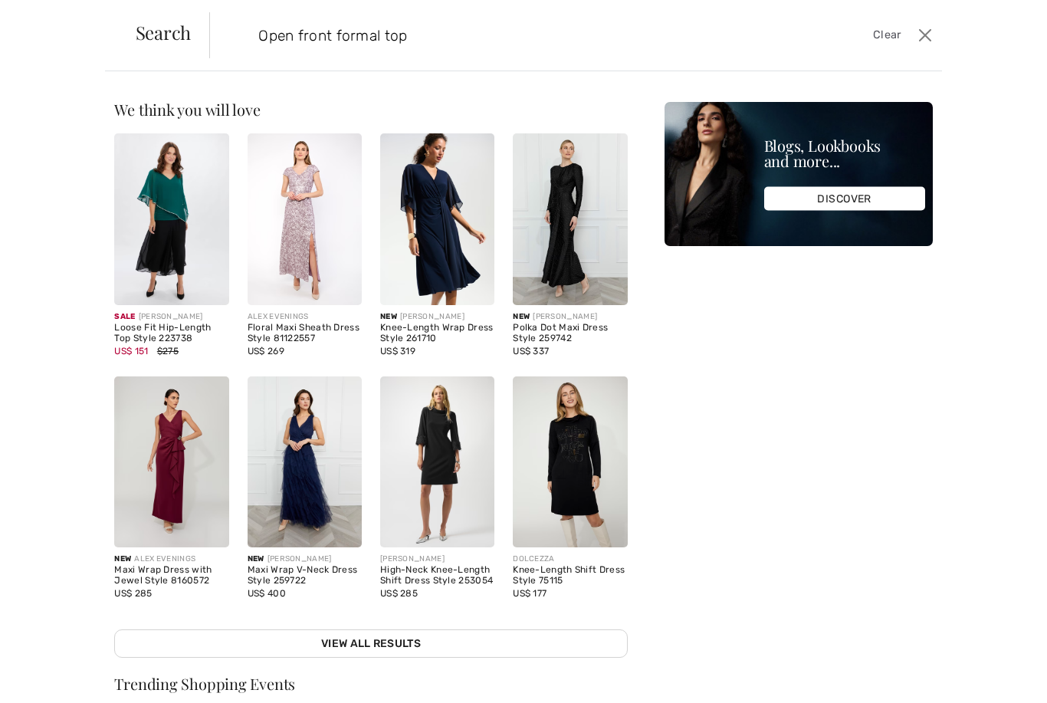
type input "Open front formal top"
